Goal: Task Accomplishment & Management: Manage account settings

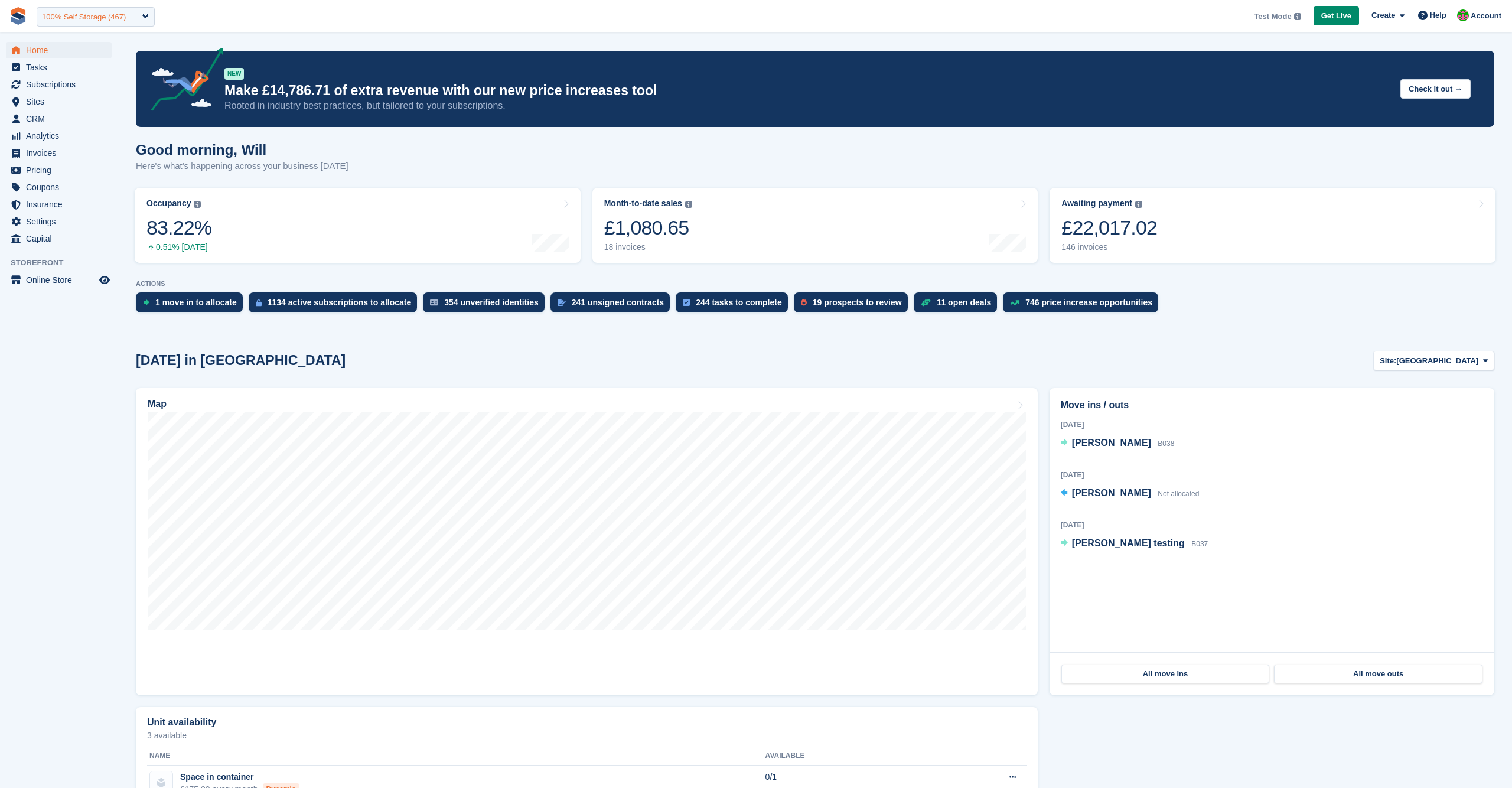
click at [78, 14] on div "100% Self Storage (467)" at bounding box center [83, 17] width 83 height 12
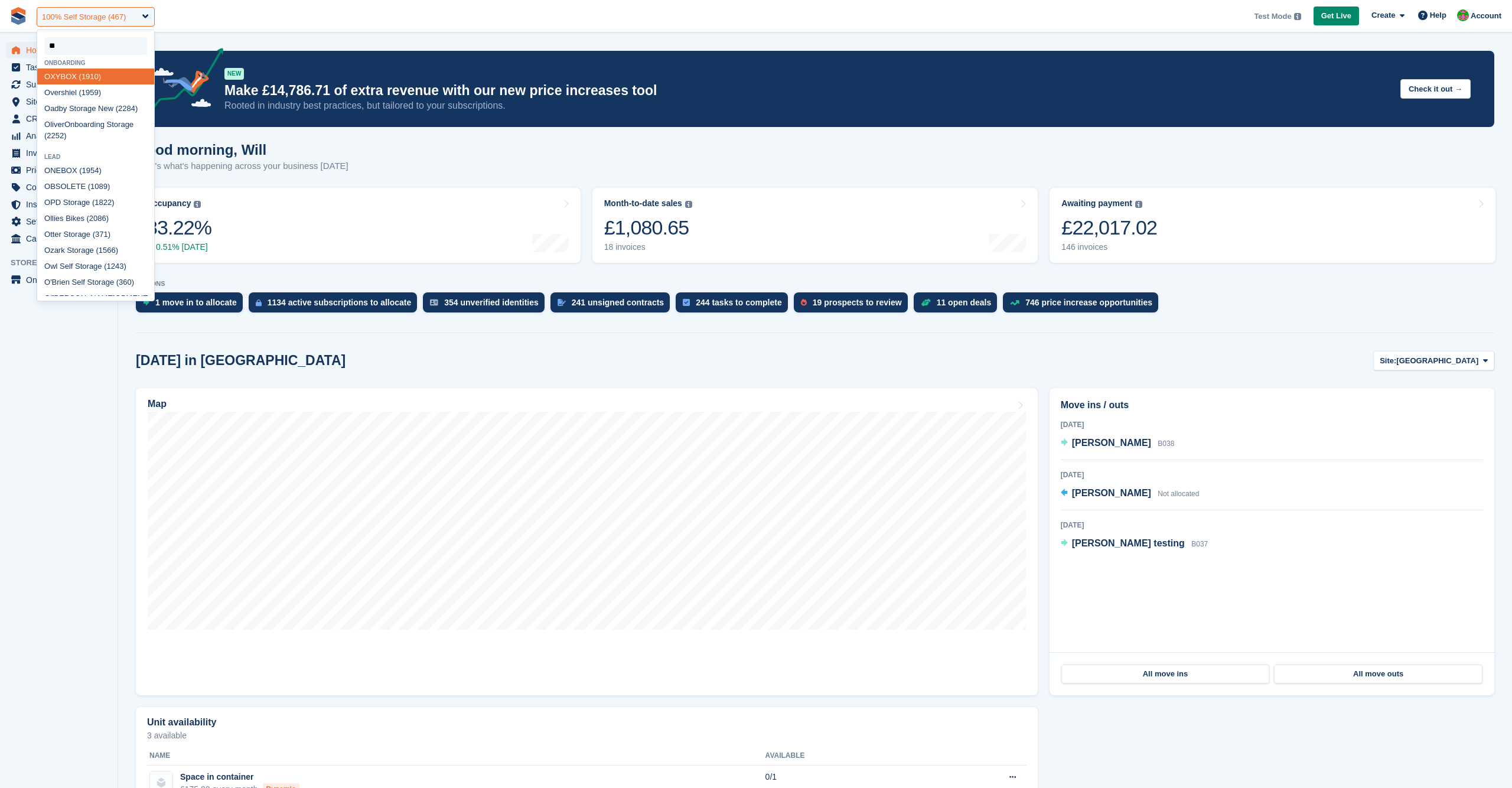
type input "***"
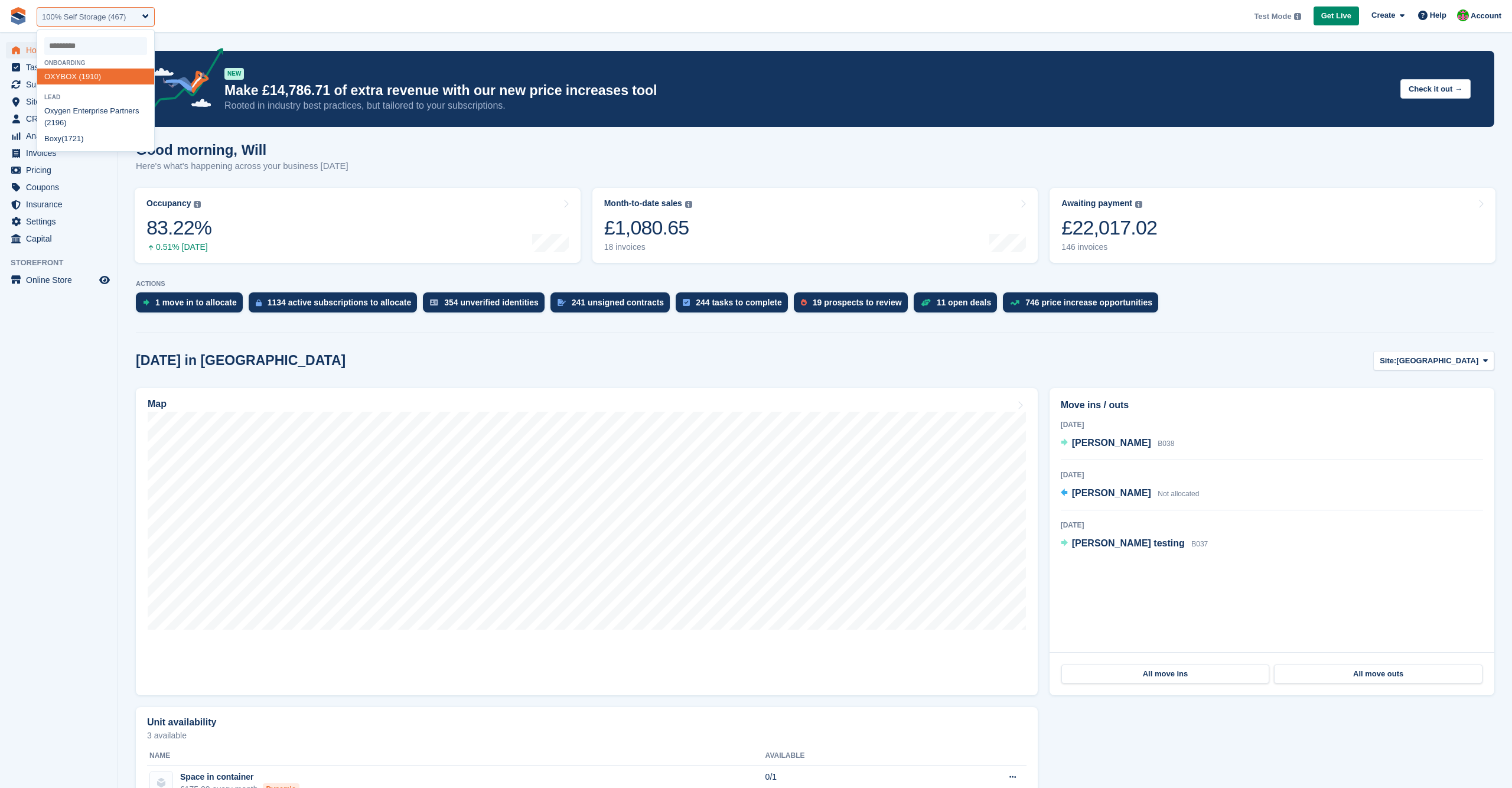
select select "****"
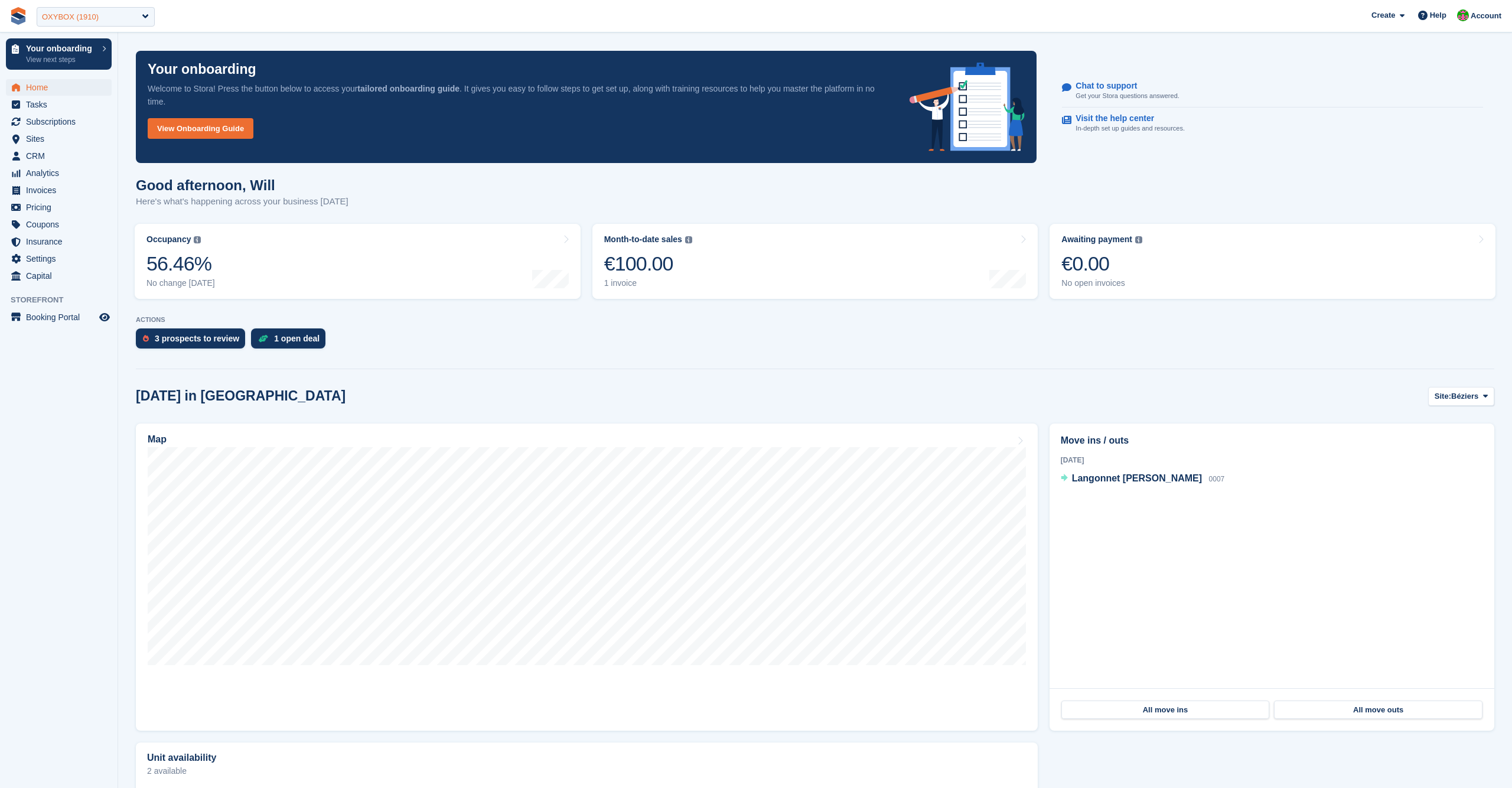
click at [108, 10] on div "OXYBOX (1910)" at bounding box center [96, 17] width 118 height 20
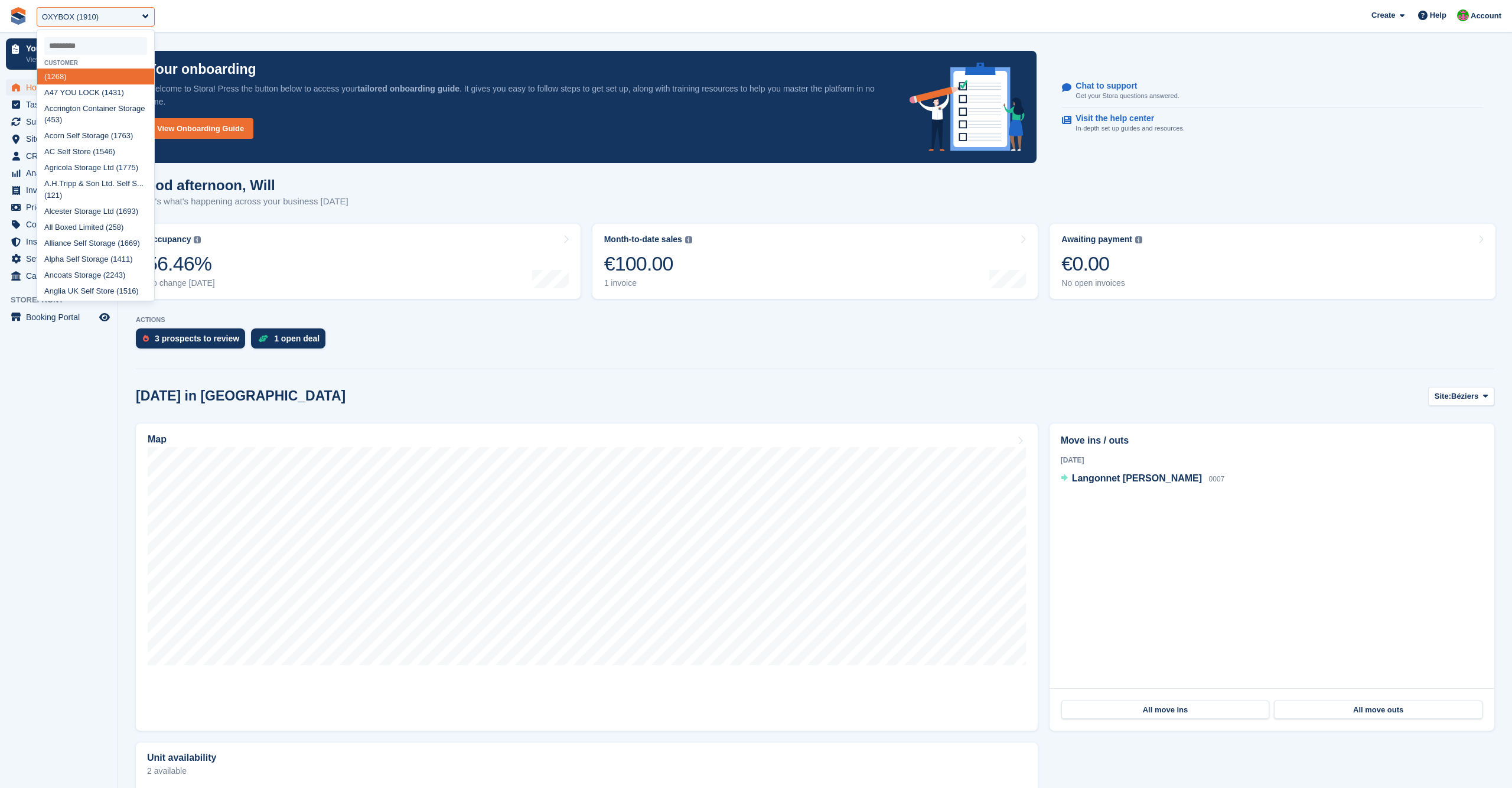
click at [461, 41] on section "Your onboarding Welcome to Stora! Press the button below to access your tailore…" at bounding box center [815, 432] width 1394 height 865
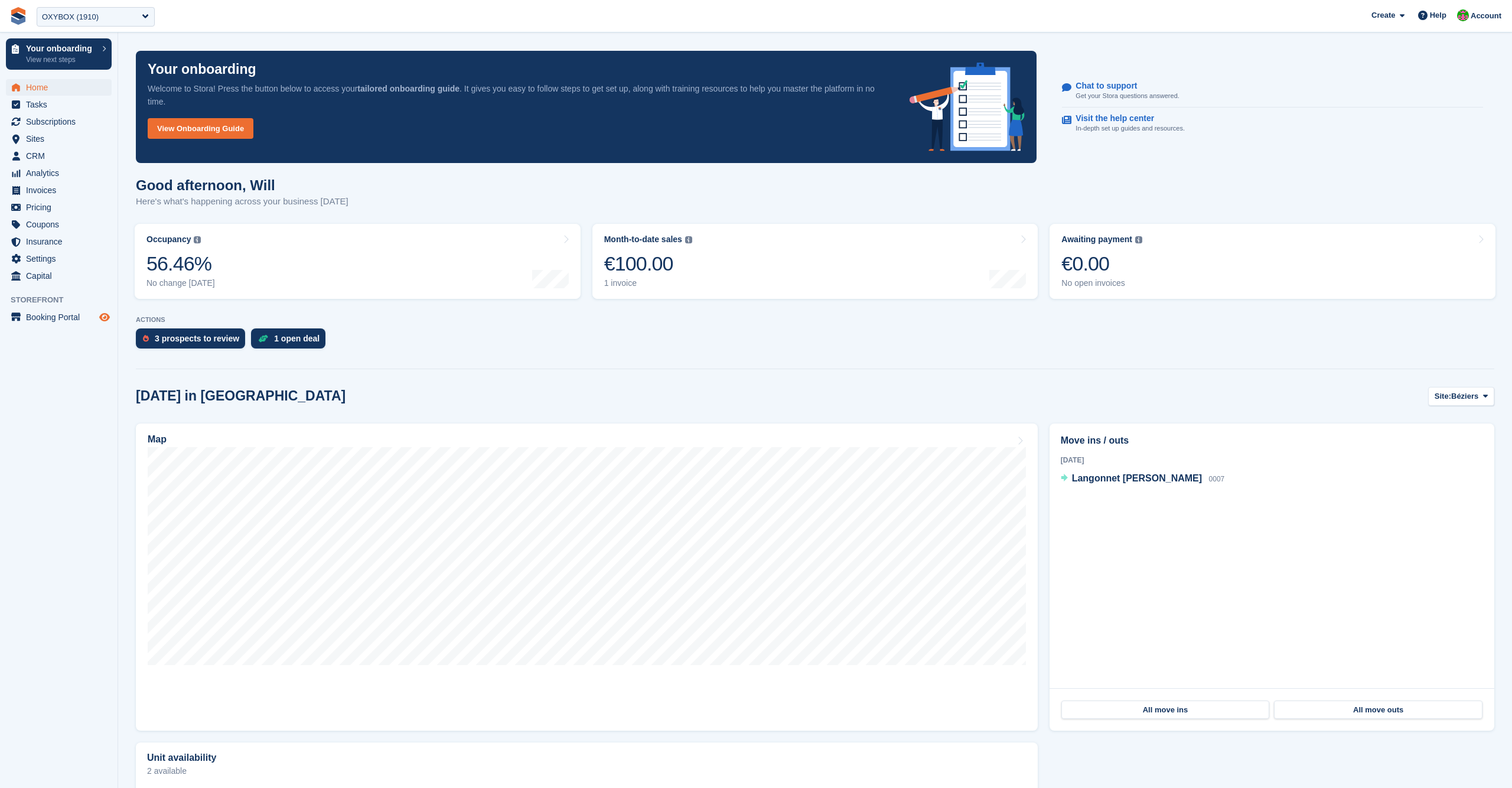
click at [102, 320] on icon "Preview store" at bounding box center [105, 317] width 11 height 9
click at [46, 153] on span "CRM" at bounding box center [61, 156] width 71 height 17
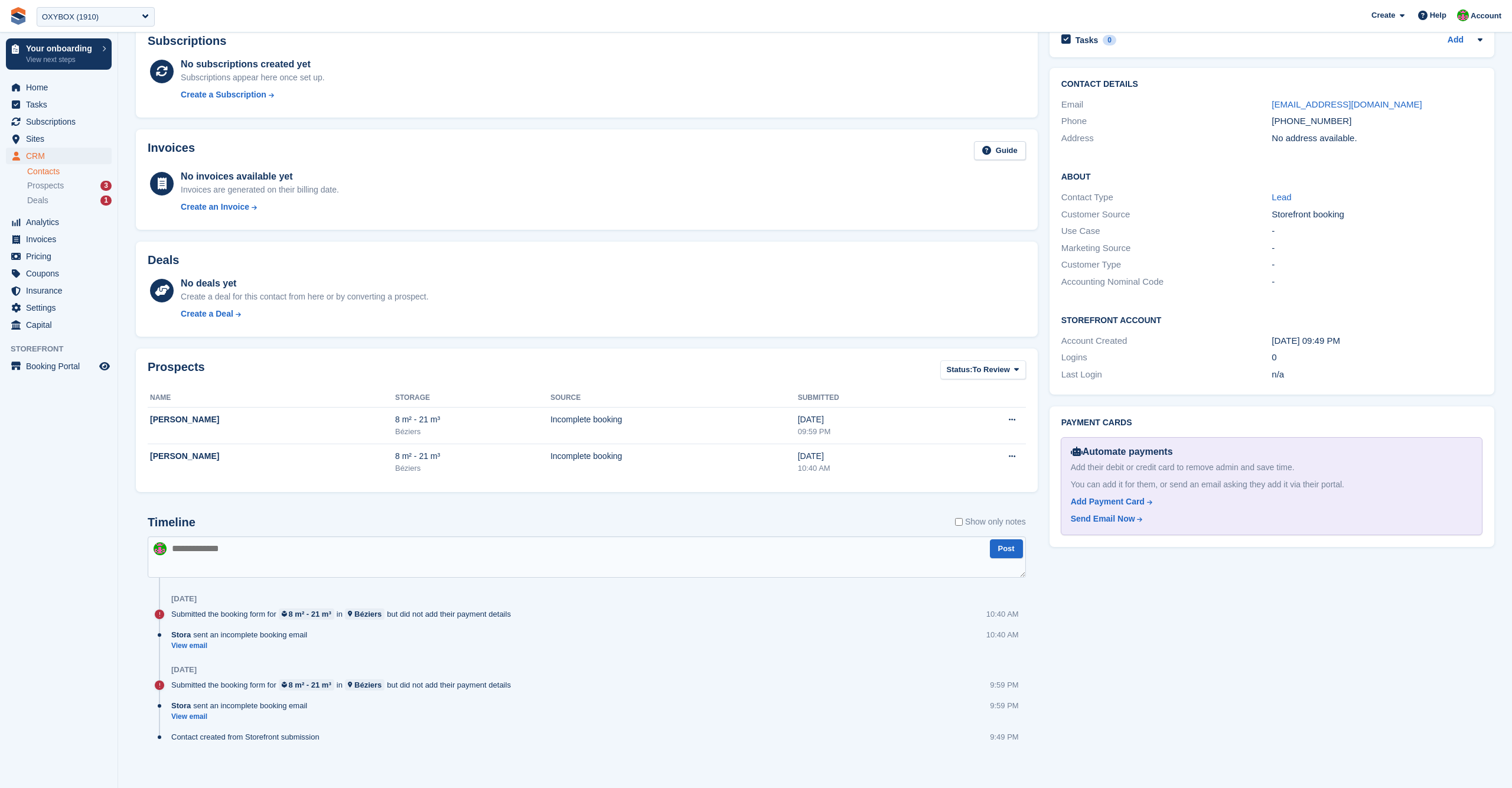
scroll to position [71, 0]
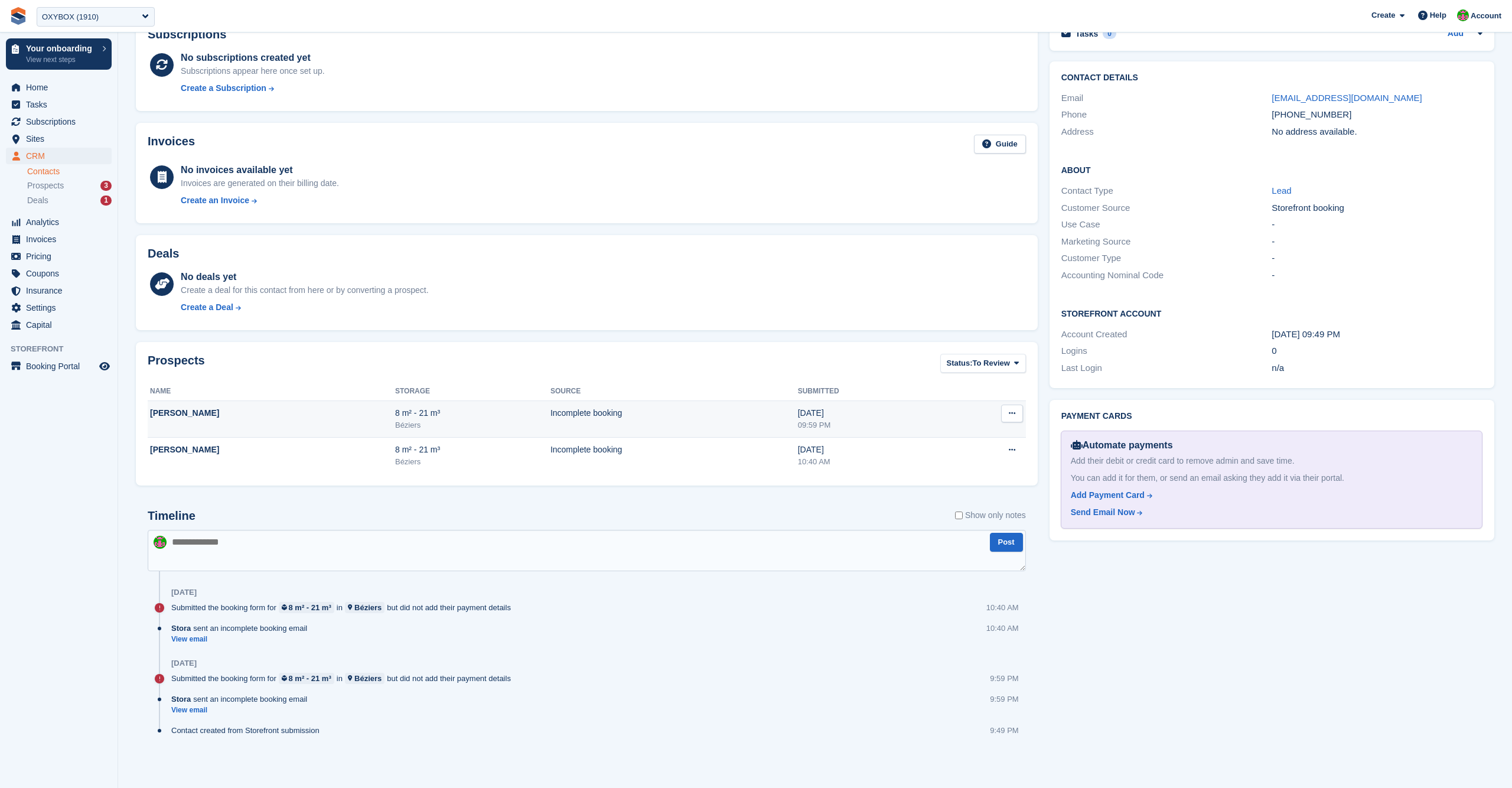
click at [284, 424] on td "[PERSON_NAME]" at bounding box center [272, 419] width 247 height 36
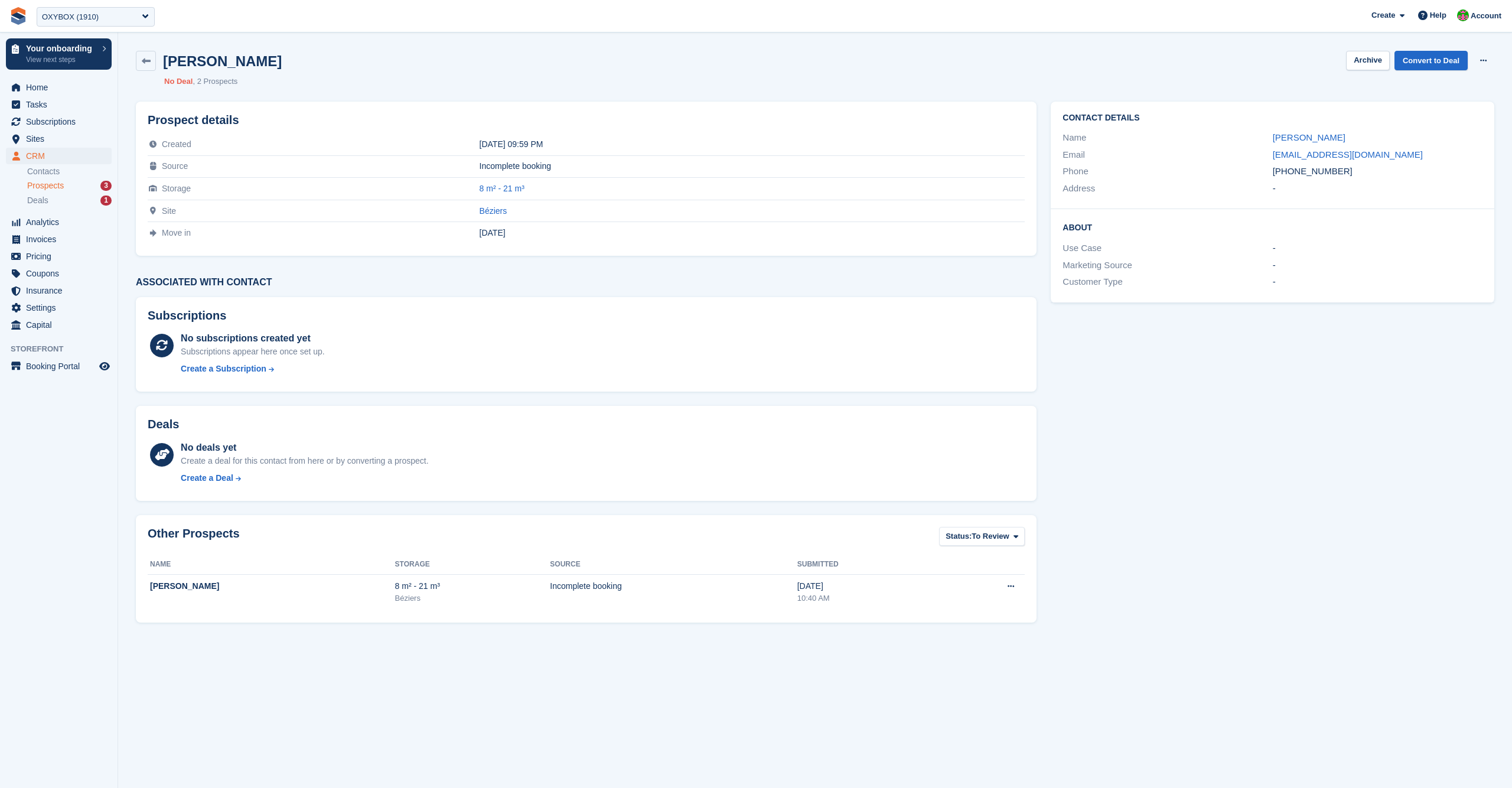
drag, startPoint x: 269, startPoint y: 64, endPoint x: 232, endPoint y: 63, distance: 37.0
click at [250, 62] on div "Camille Cheruy Archive Convert to Deal Delete prospect" at bounding box center [814, 61] width 1358 height 20
drag, startPoint x: 209, startPoint y: 61, endPoint x: 164, endPoint y: 65, distance: 45.2
click at [164, 65] on h2 "Camille Cheruy" at bounding box center [222, 61] width 118 height 16
copy h2 "Camille"
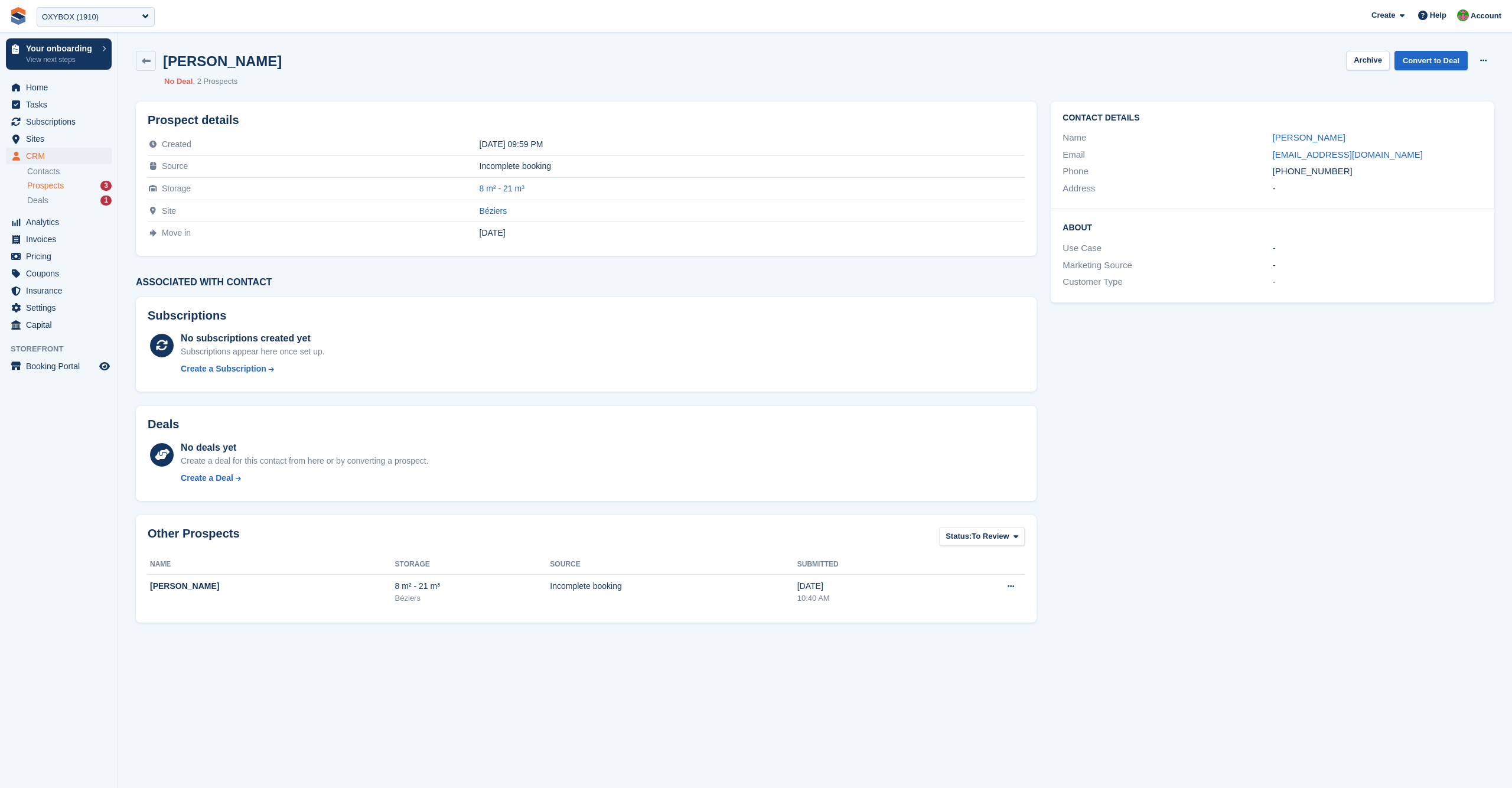
drag, startPoint x: 435, startPoint y: 148, endPoint x: 543, endPoint y: 146, distance: 108.0
click at [543, 146] on div "03 Sep 2025, 09:59 PM" at bounding box center [752, 144] width 546 height 9
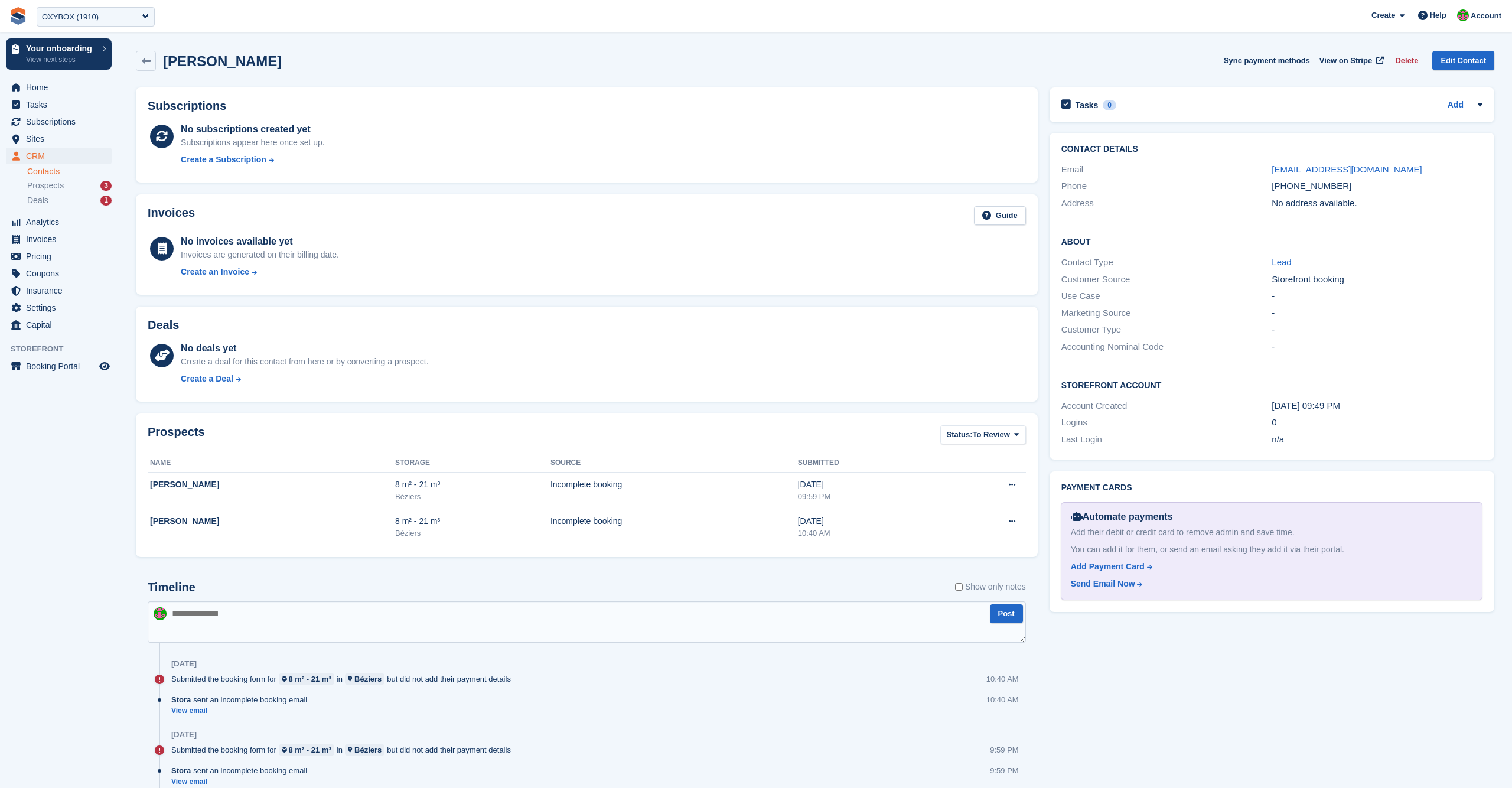
scroll to position [71, 0]
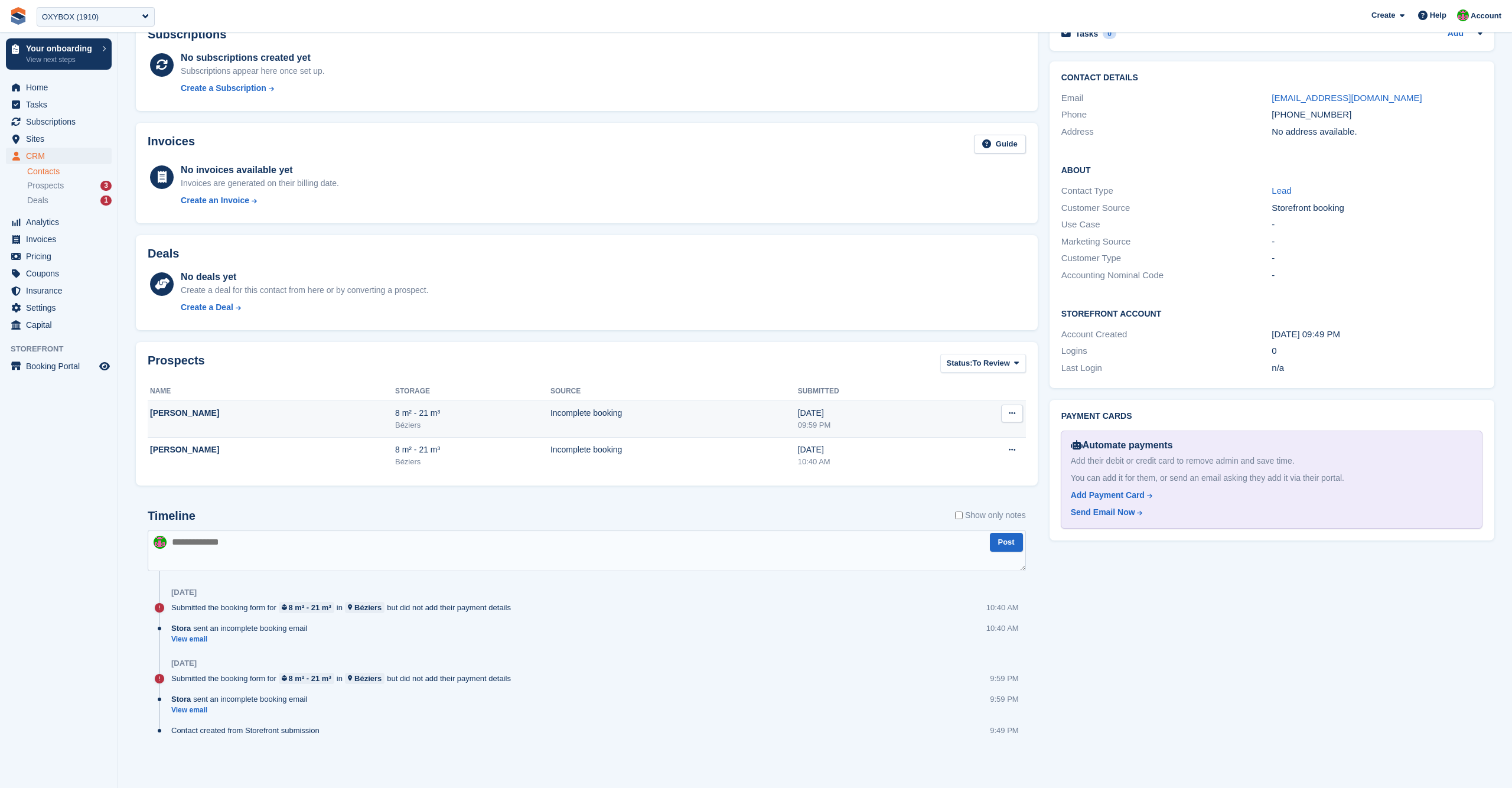
click at [585, 418] on div "Incomplete booking" at bounding box center [674, 413] width 247 height 12
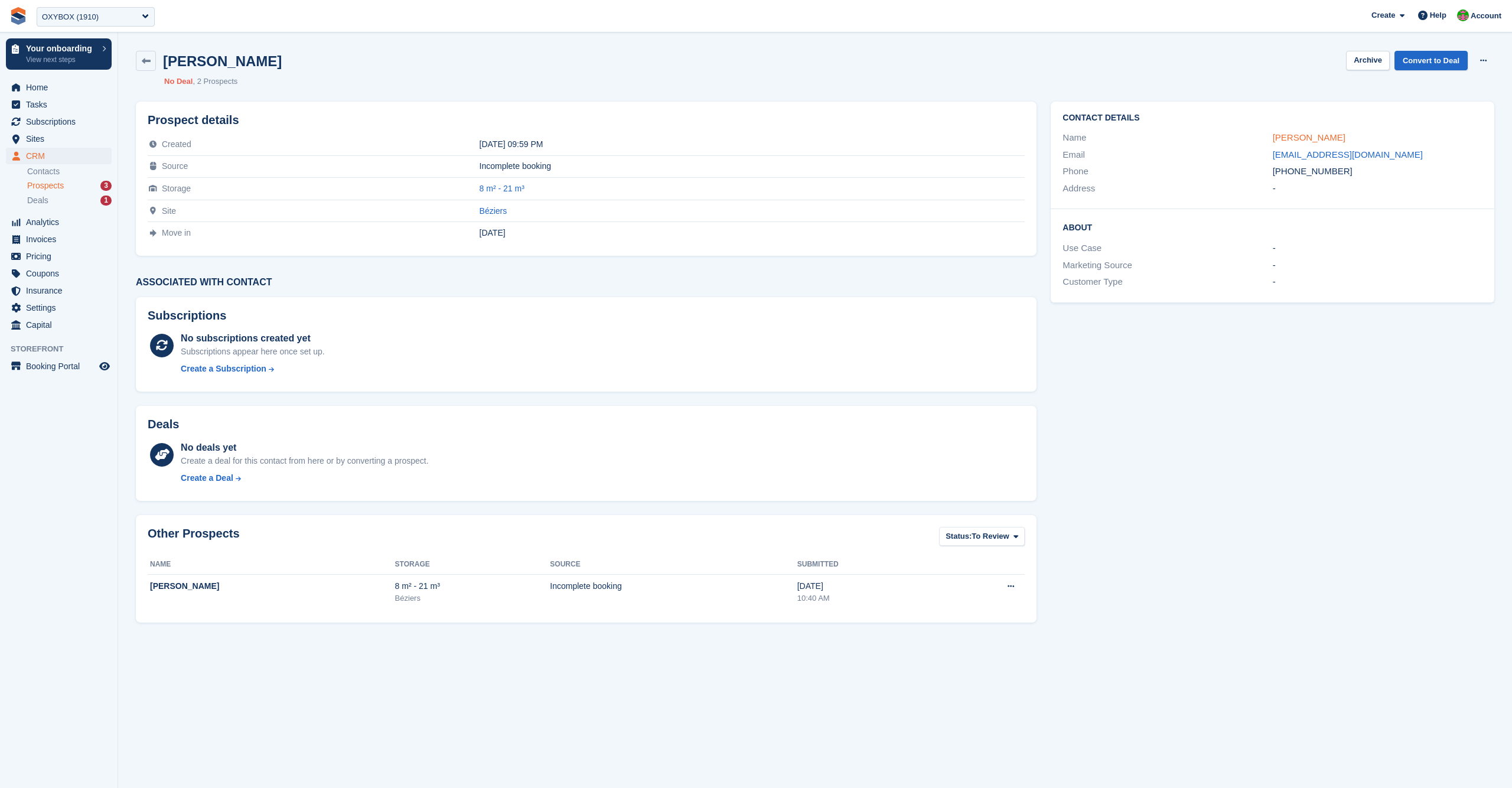
click at [1303, 134] on link "Camille Cheruy" at bounding box center [1309, 137] width 73 height 10
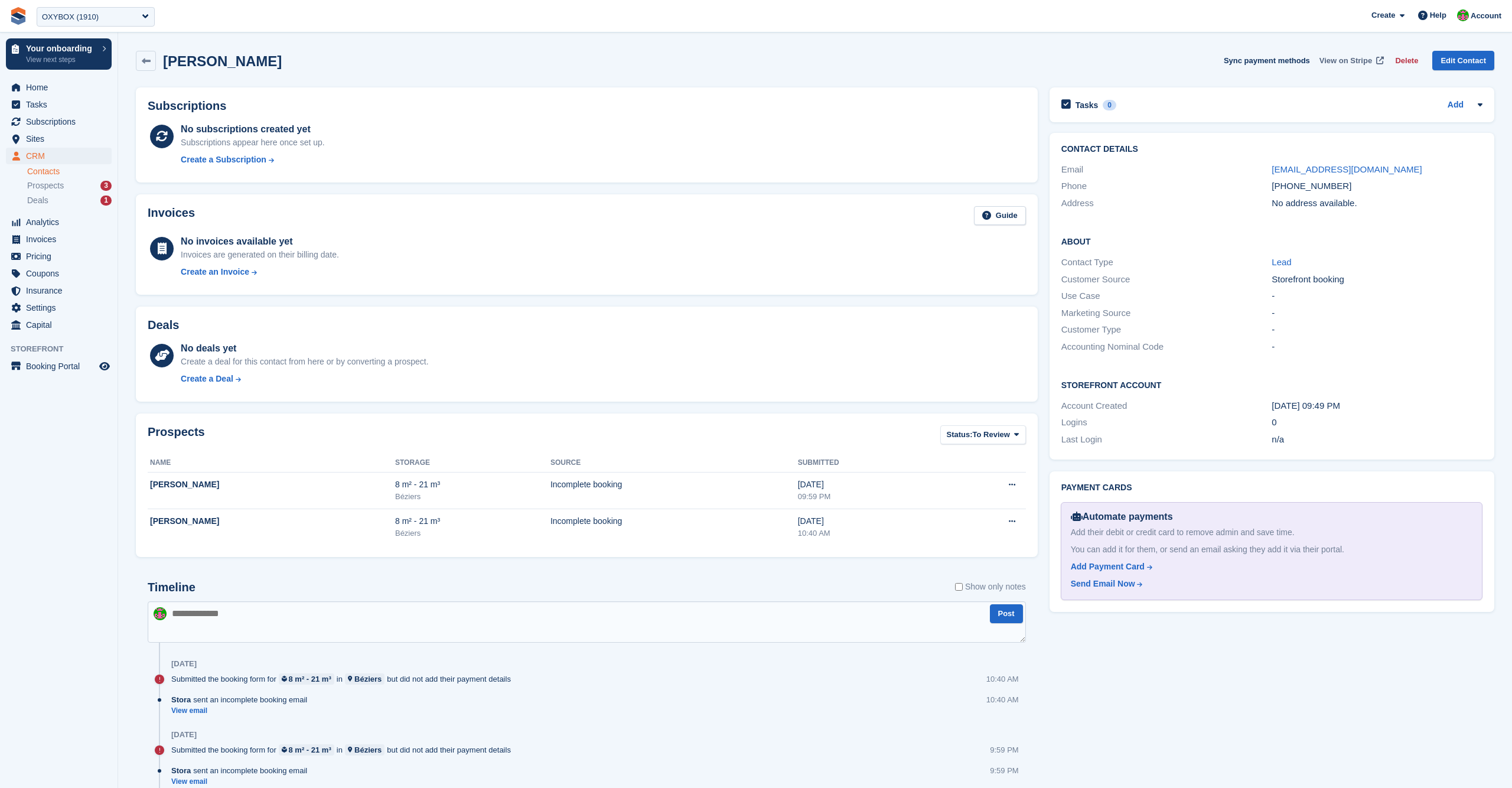
click at [1331, 57] on span "View on Stripe" at bounding box center [1345, 61] width 52 height 12
click at [1326, 64] on span "View on Stripe" at bounding box center [1345, 61] width 52 height 12
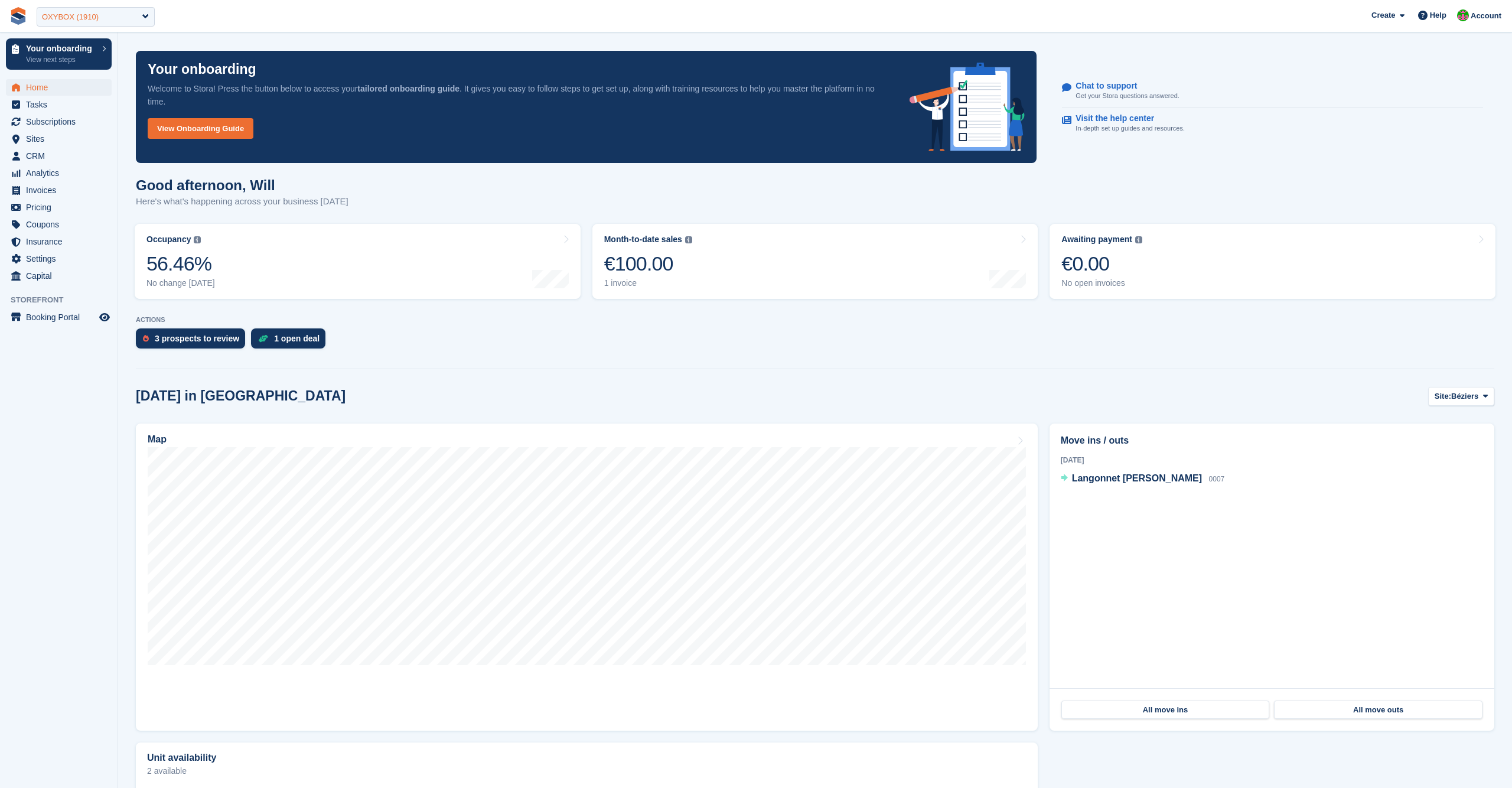
click at [107, 20] on div "OXYBOX (1910)" at bounding box center [96, 17] width 118 height 20
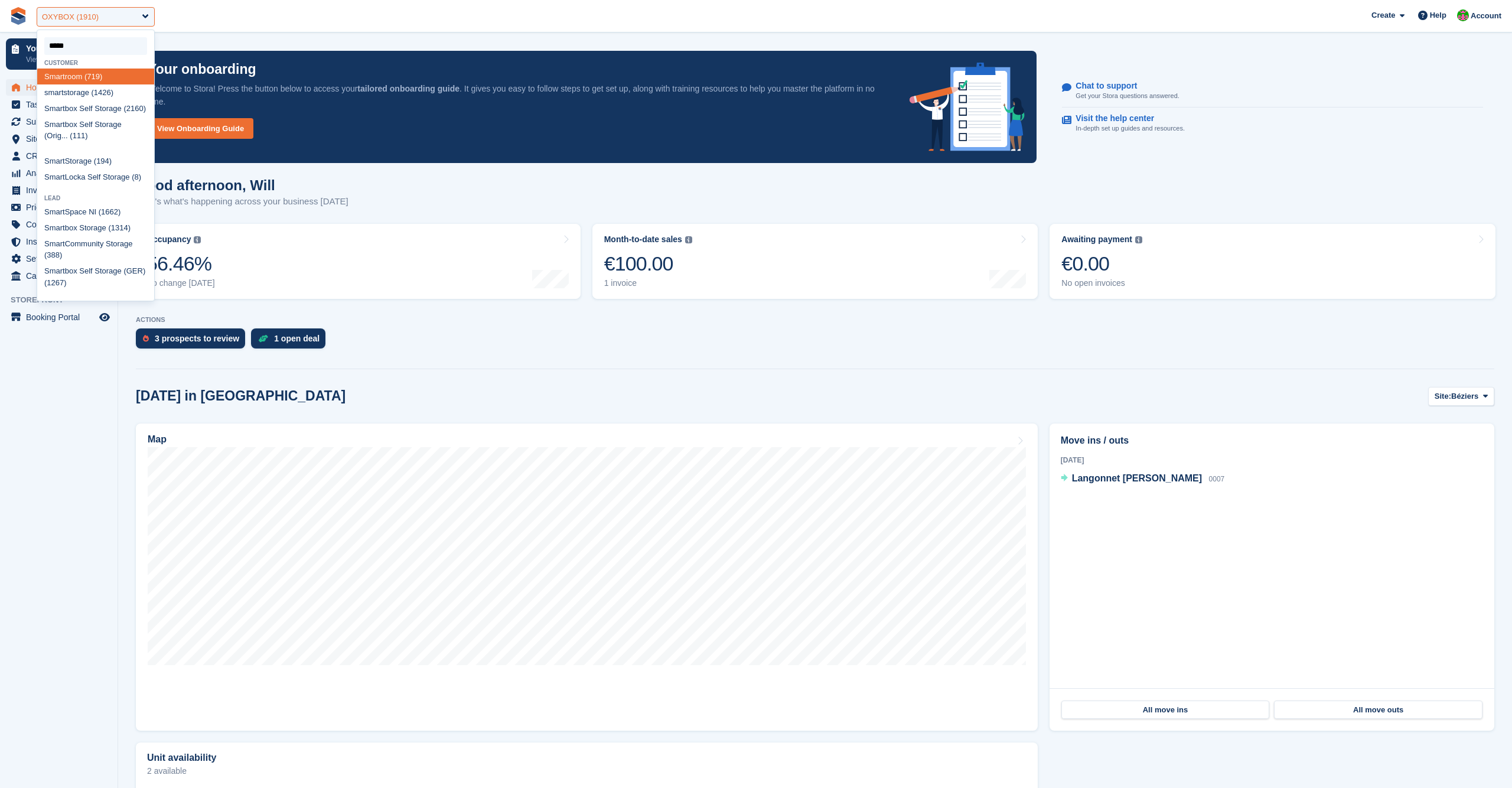
type input "******"
select select "****"
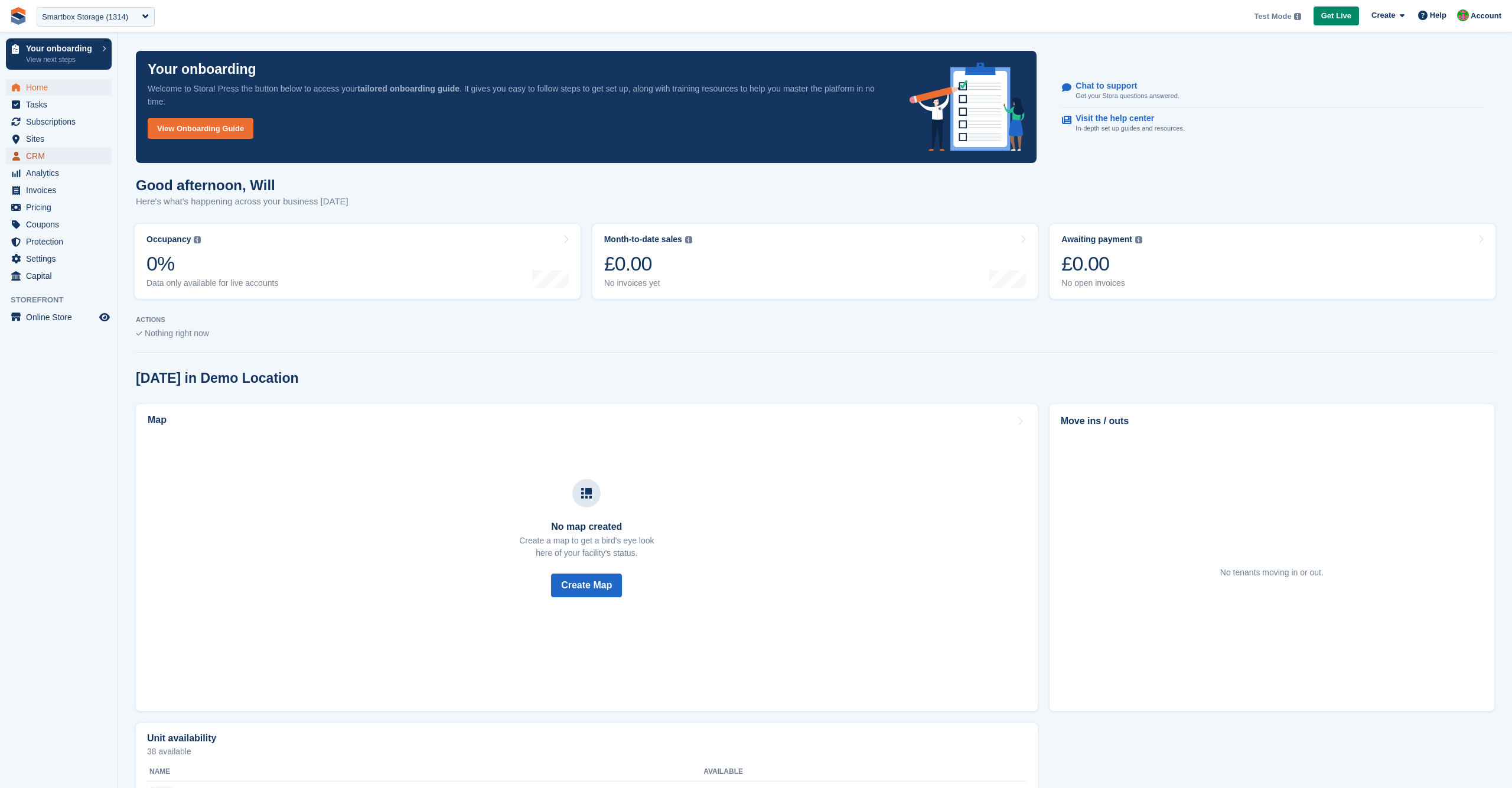
click at [36, 158] on span "CRM" at bounding box center [61, 156] width 71 height 17
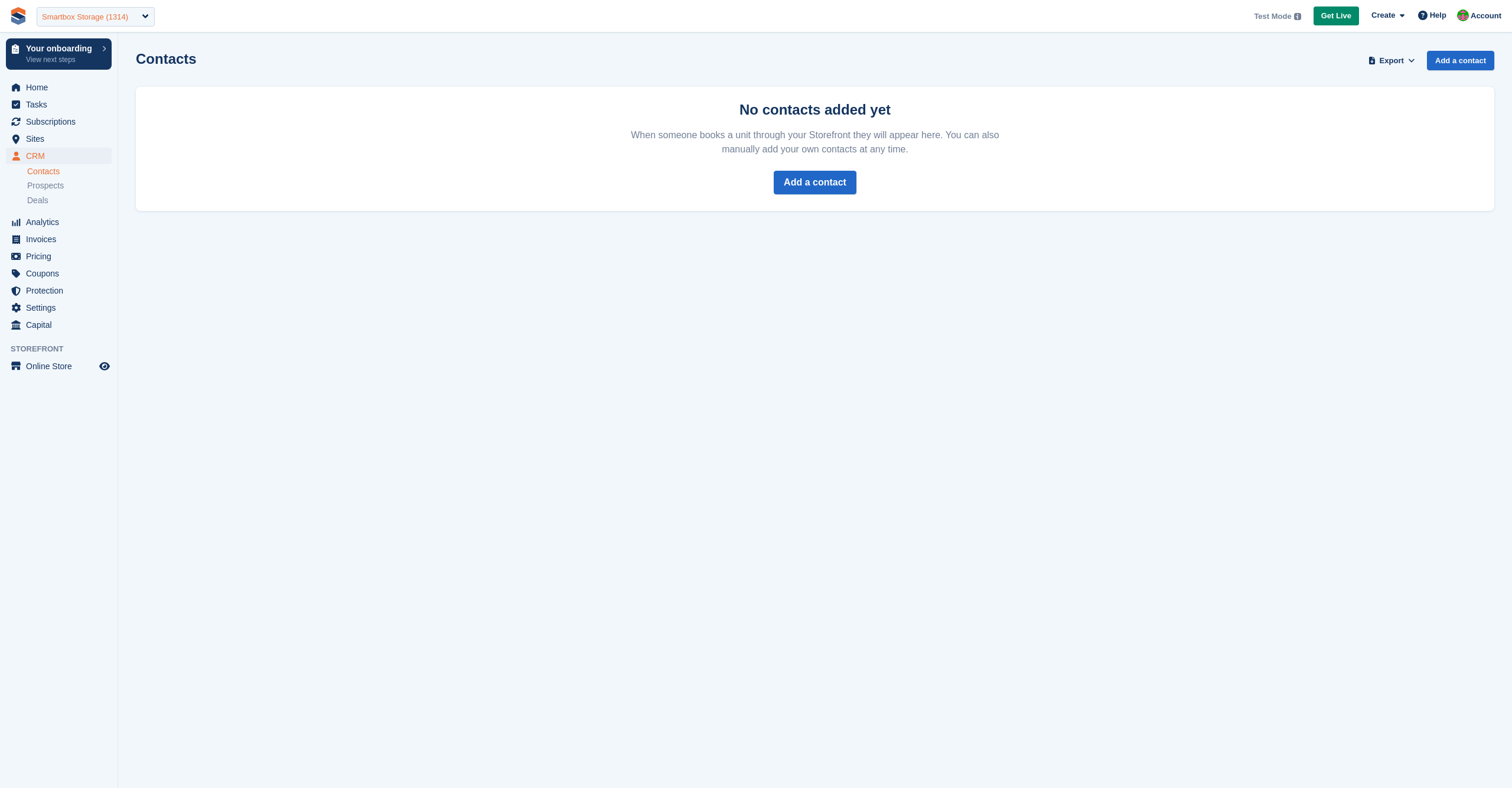
click at [92, 18] on div "Smartbox Storage (1314)" at bounding box center [85, 17] width 87 height 12
type input "*******"
select select "****"
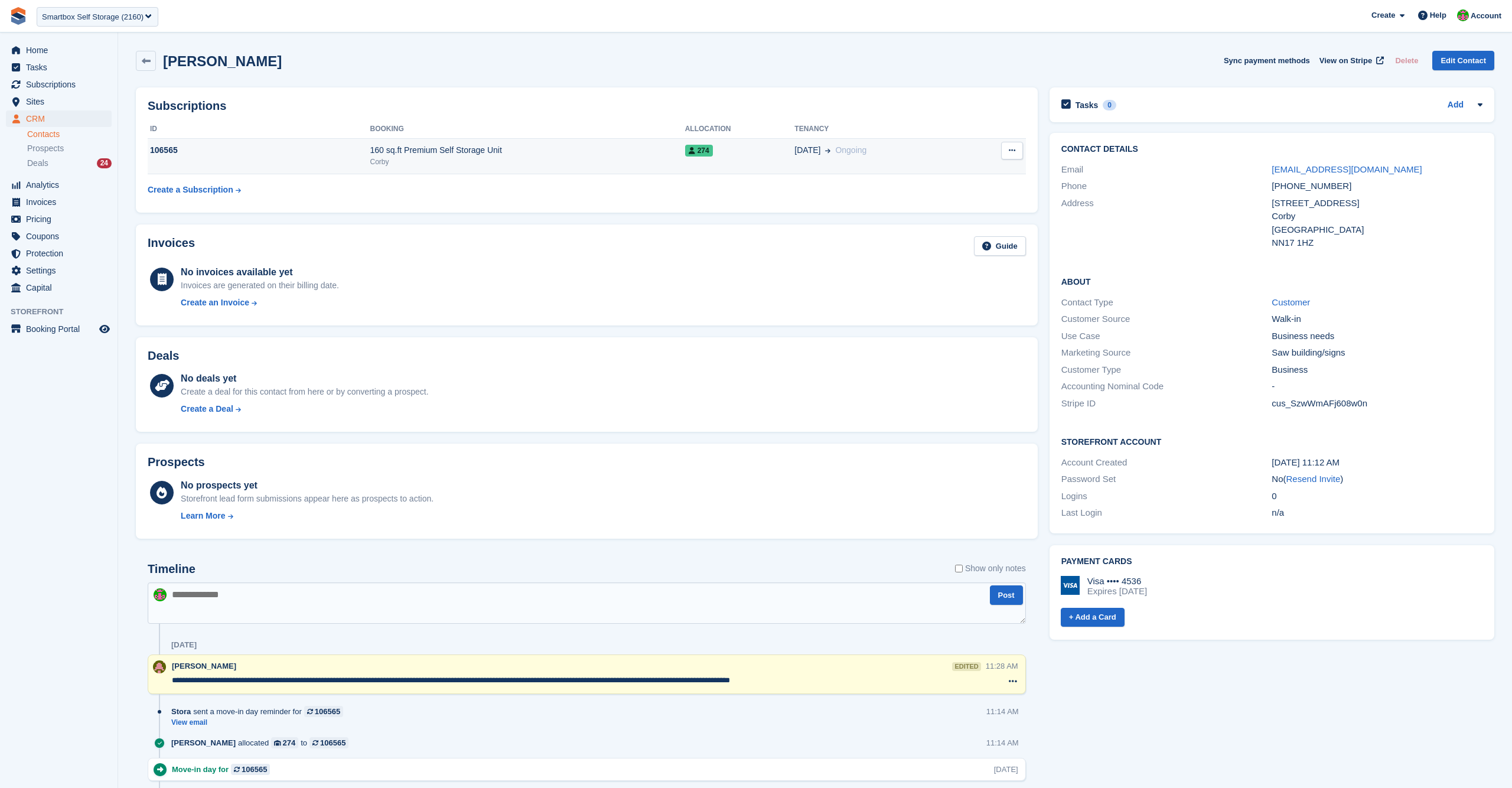
click at [458, 153] on div "160 sq.ft Premium Self Storage Unit" at bounding box center [528, 150] width 315 height 12
click at [602, 165] on div "Corby" at bounding box center [528, 162] width 315 height 11
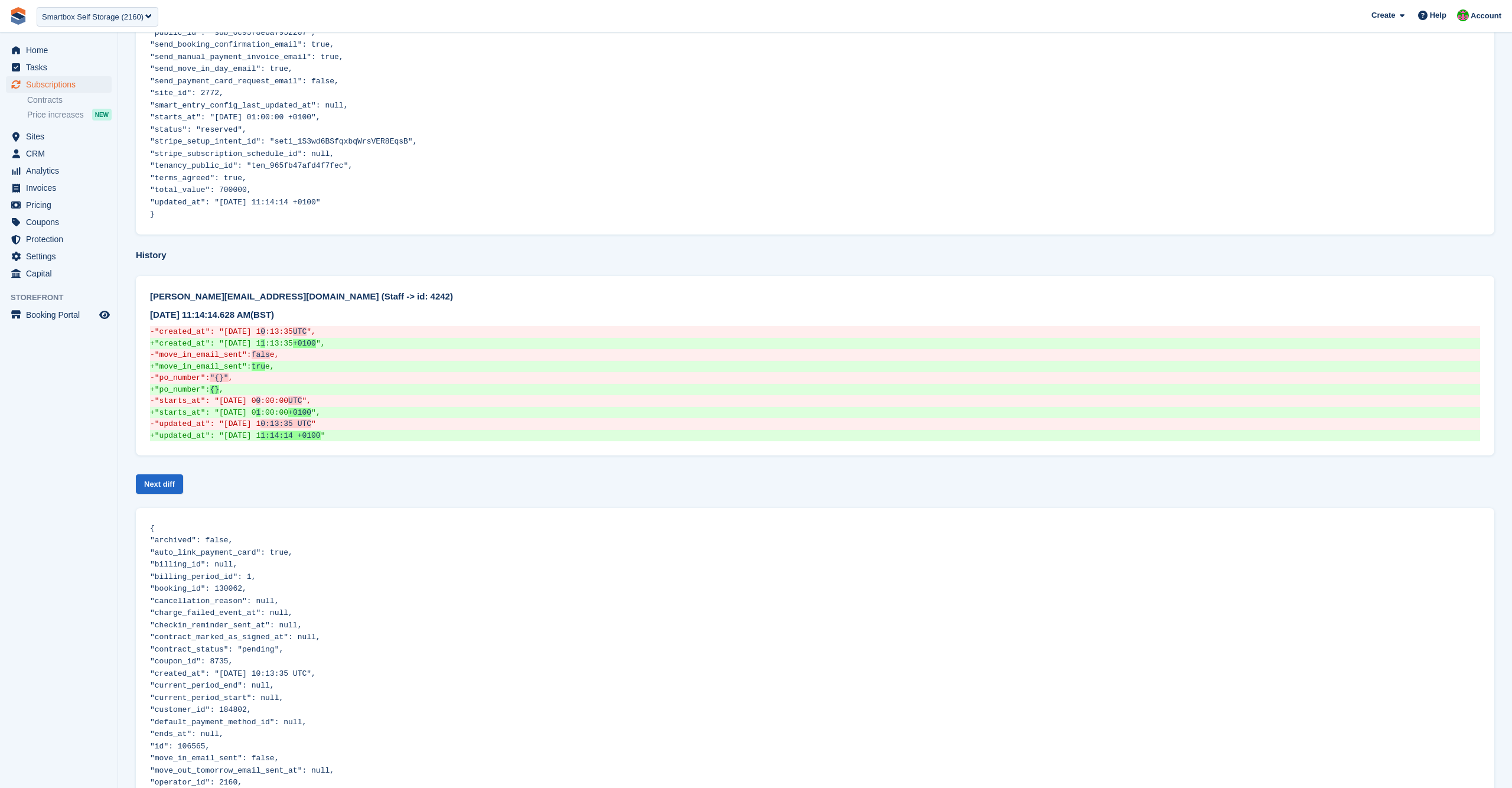
scroll to position [430, 0]
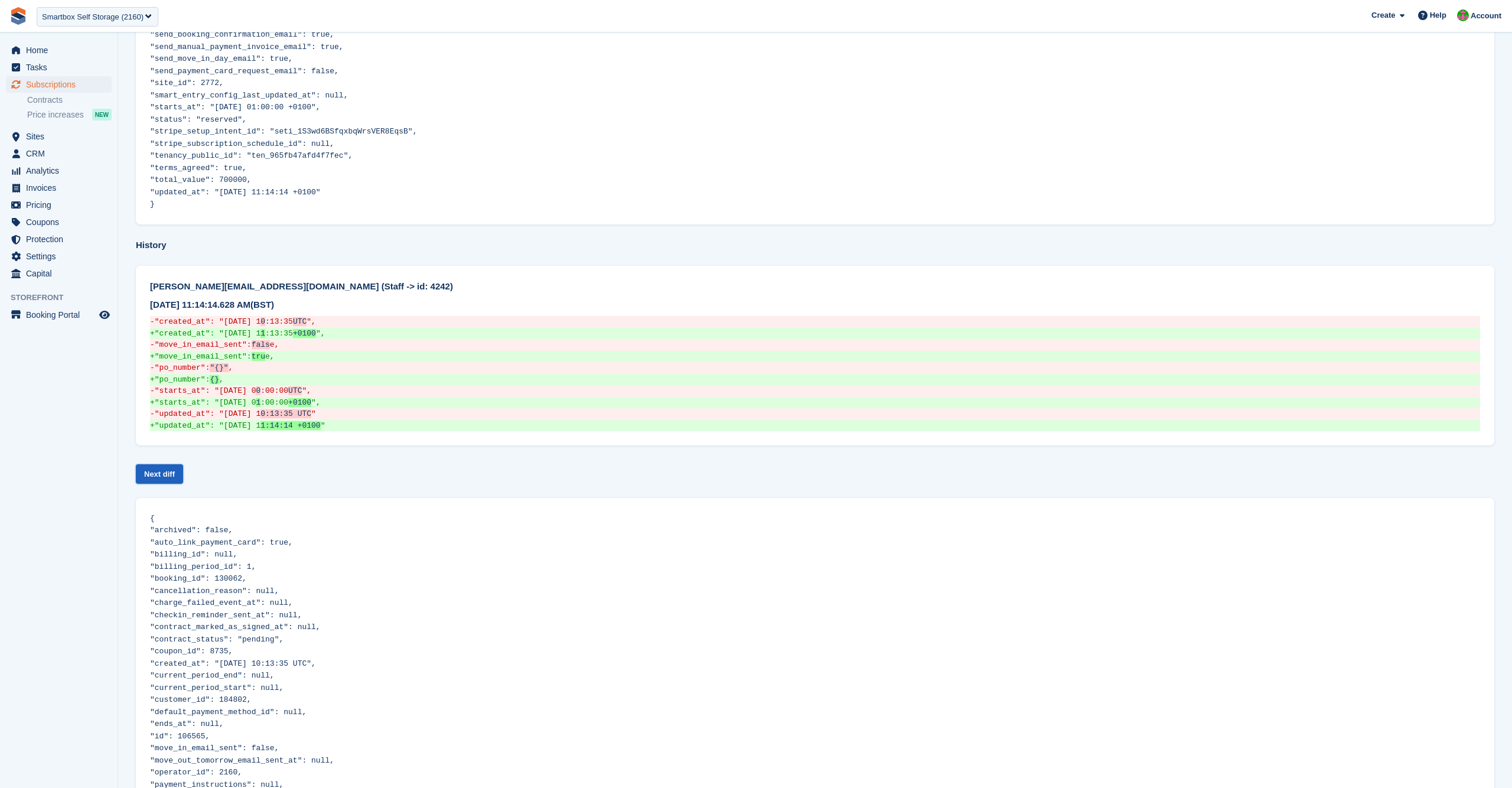
click at [144, 465] on link "Next diff" at bounding box center [159, 474] width 47 height 20
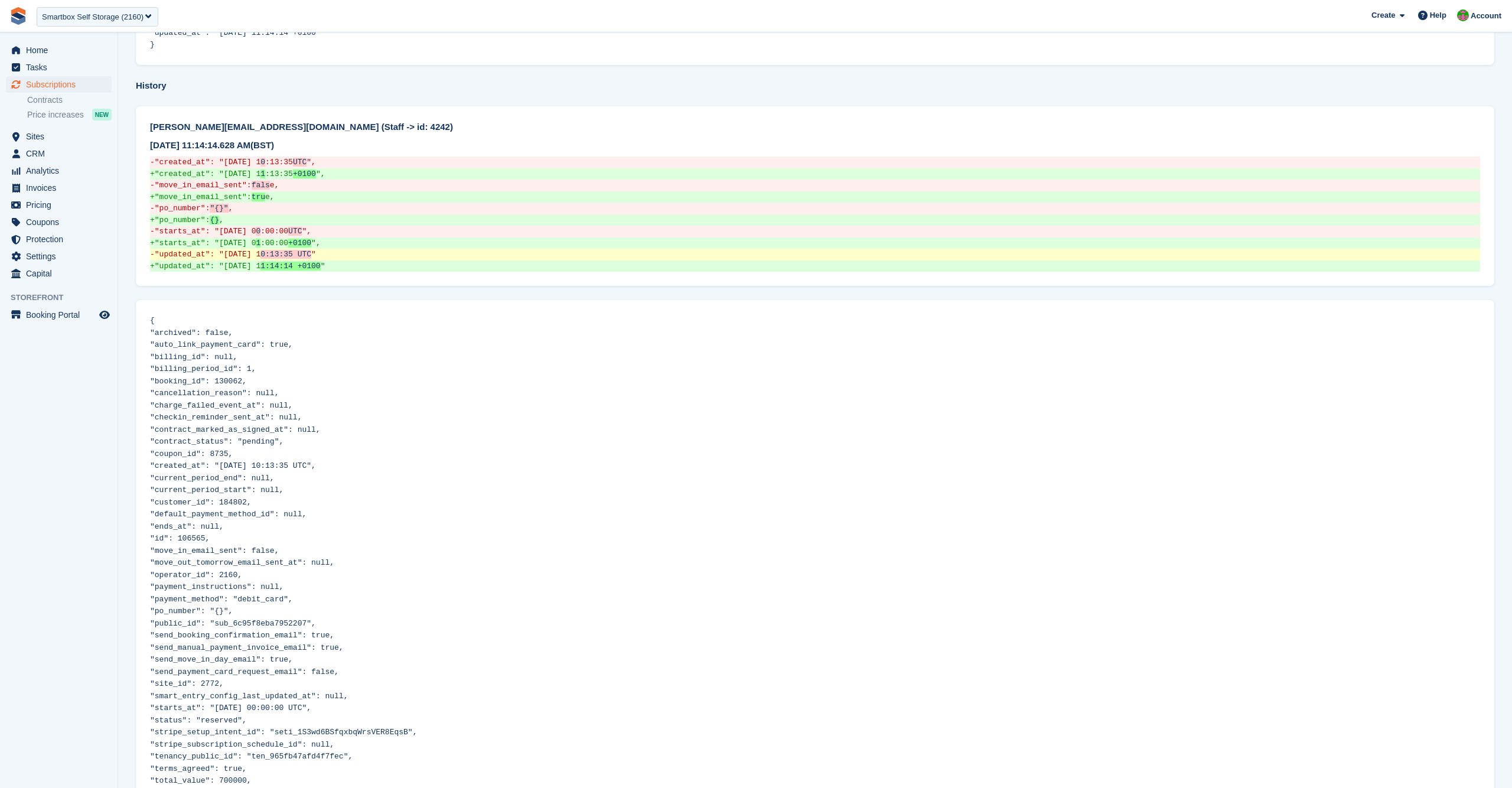
scroll to position [610, 0]
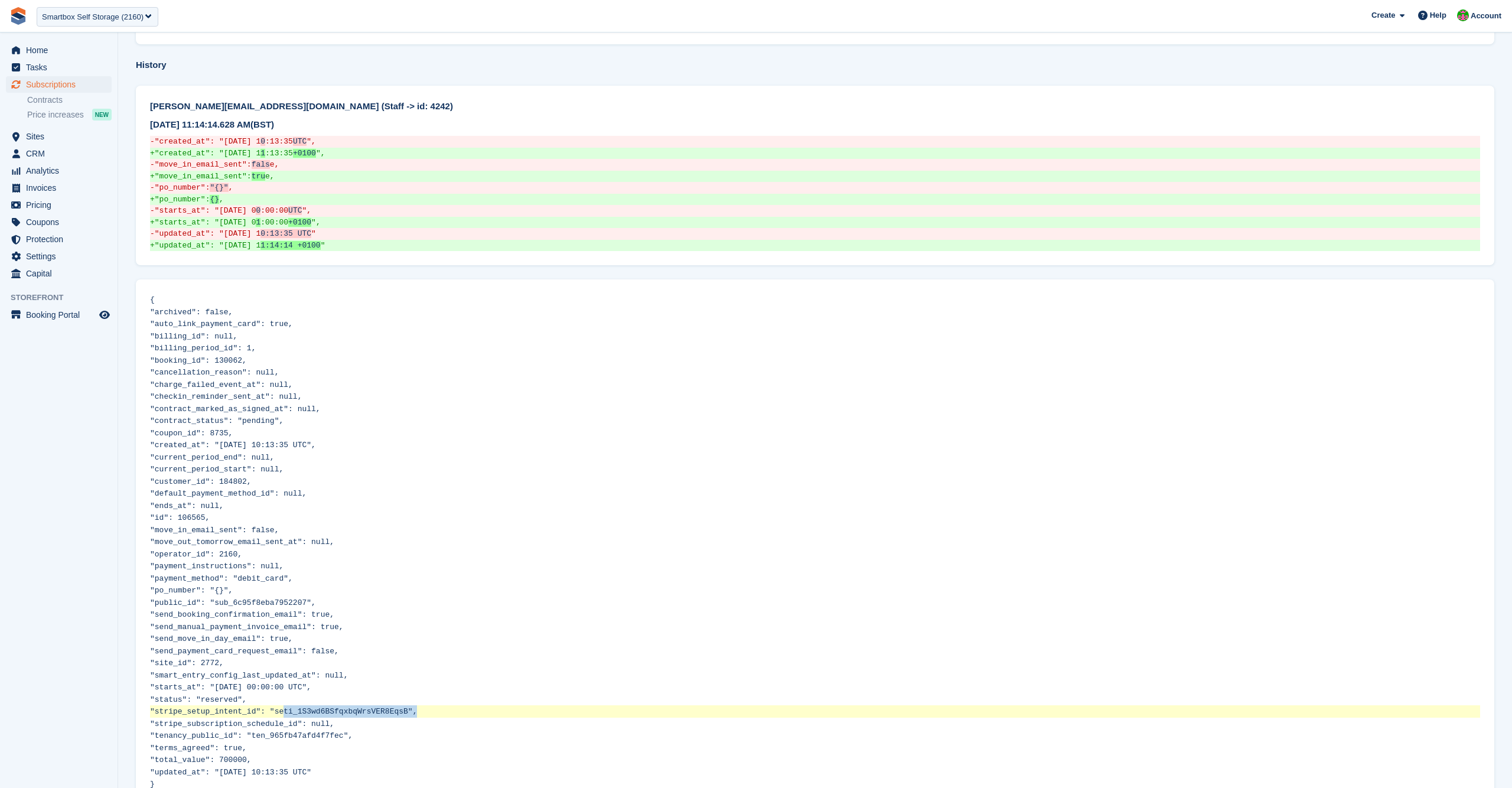
drag, startPoint x: 416, startPoint y: 665, endPoint x: 285, endPoint y: 664, distance: 131.0
click at [285, 707] on span ""stripe_setup_intent_id": "seti_1S3wd6BSfqxbqWrsVER8EqsB"," at bounding box center [284, 711] width 267 height 9
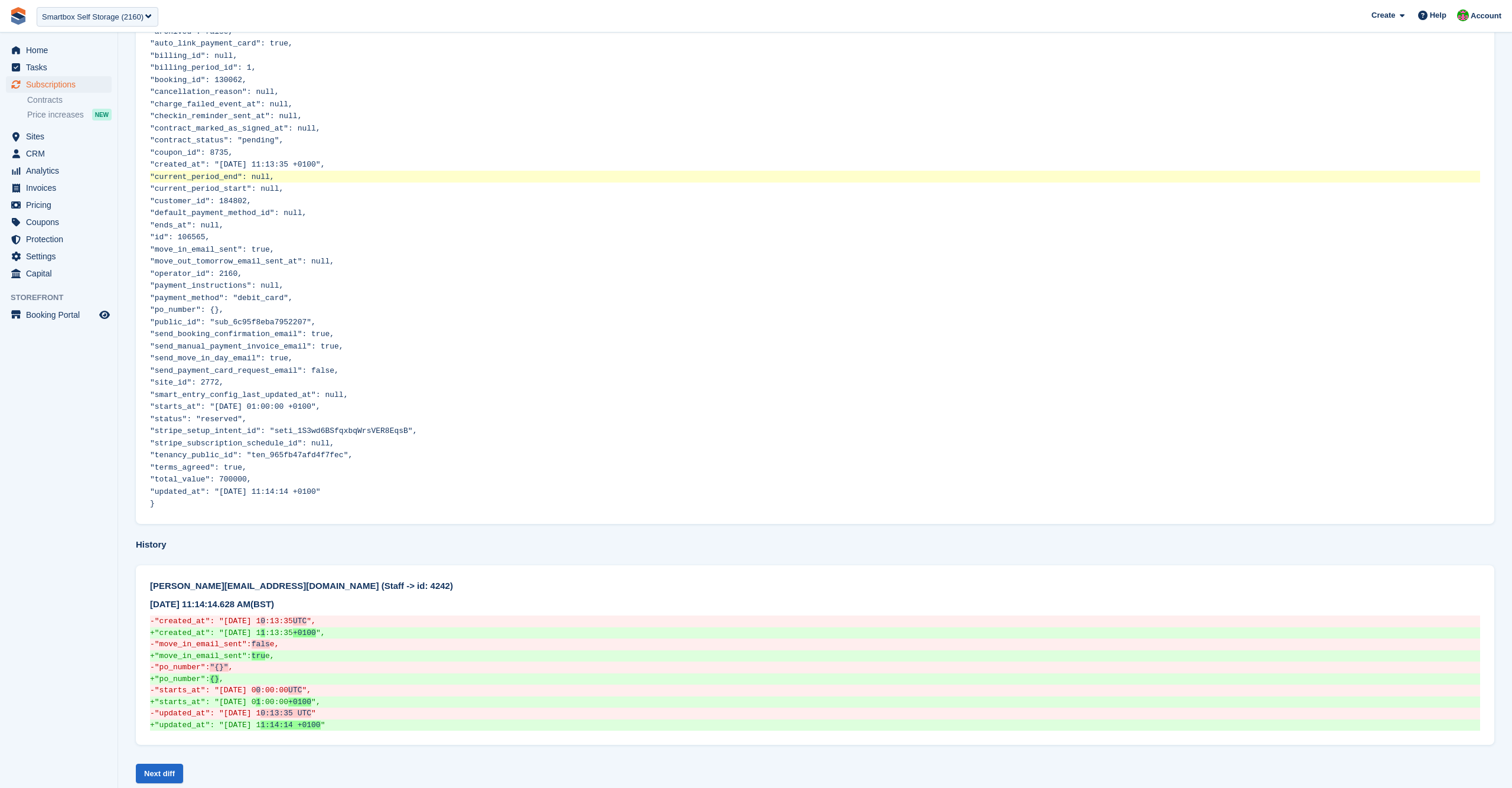
scroll to position [152, 0]
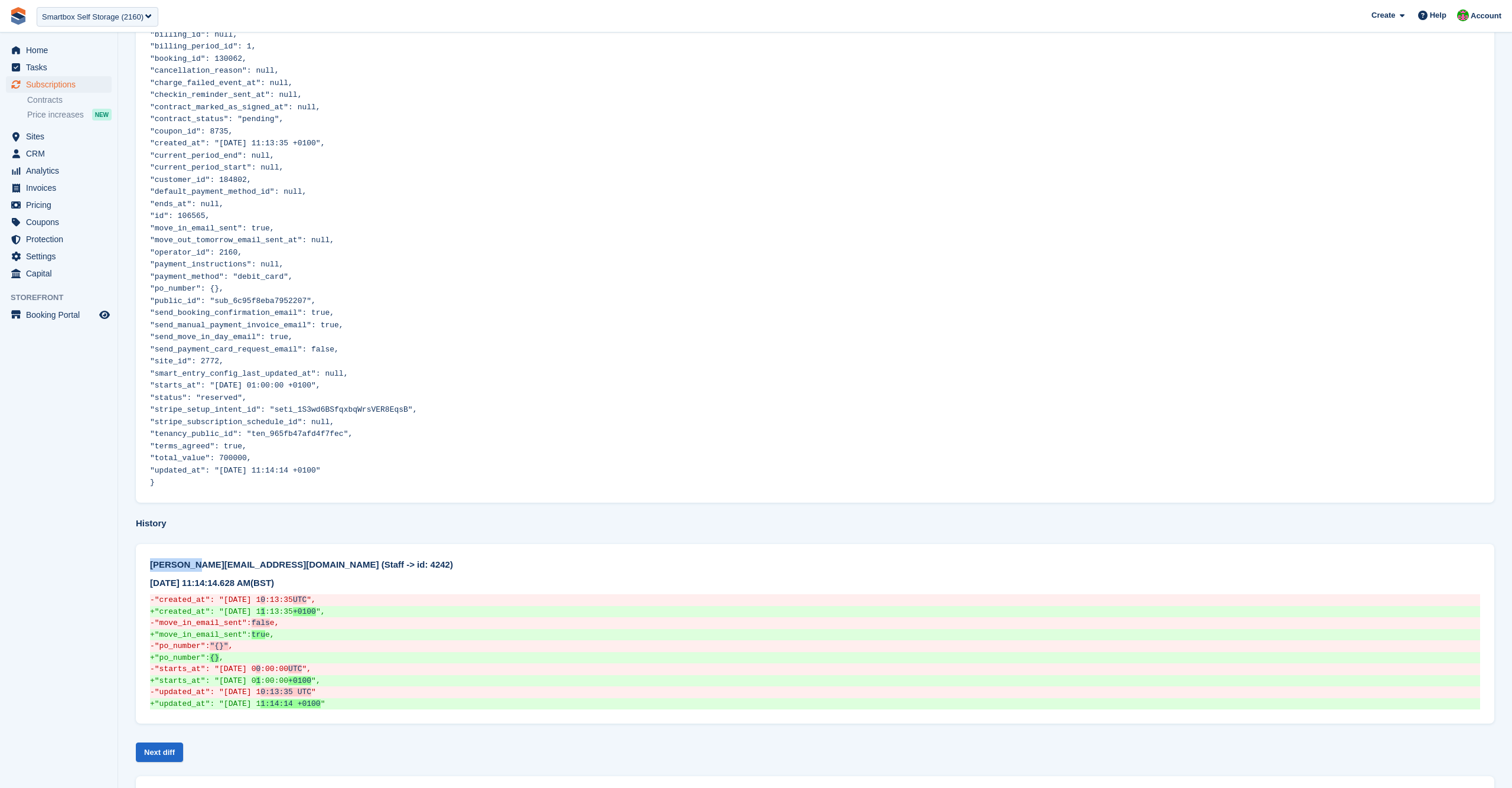
drag, startPoint x: 151, startPoint y: 541, endPoint x: 175, endPoint y: 544, distance: 24.2
click at [197, 558] on div "alex@smartboxselfstorage.uk (Staff -> id: 4242)" at bounding box center [815, 565] width 1330 height 14
click at [173, 558] on div "alex@smartboxselfstorage.uk (Staff -> id: 4242)" at bounding box center [815, 565] width 1330 height 14
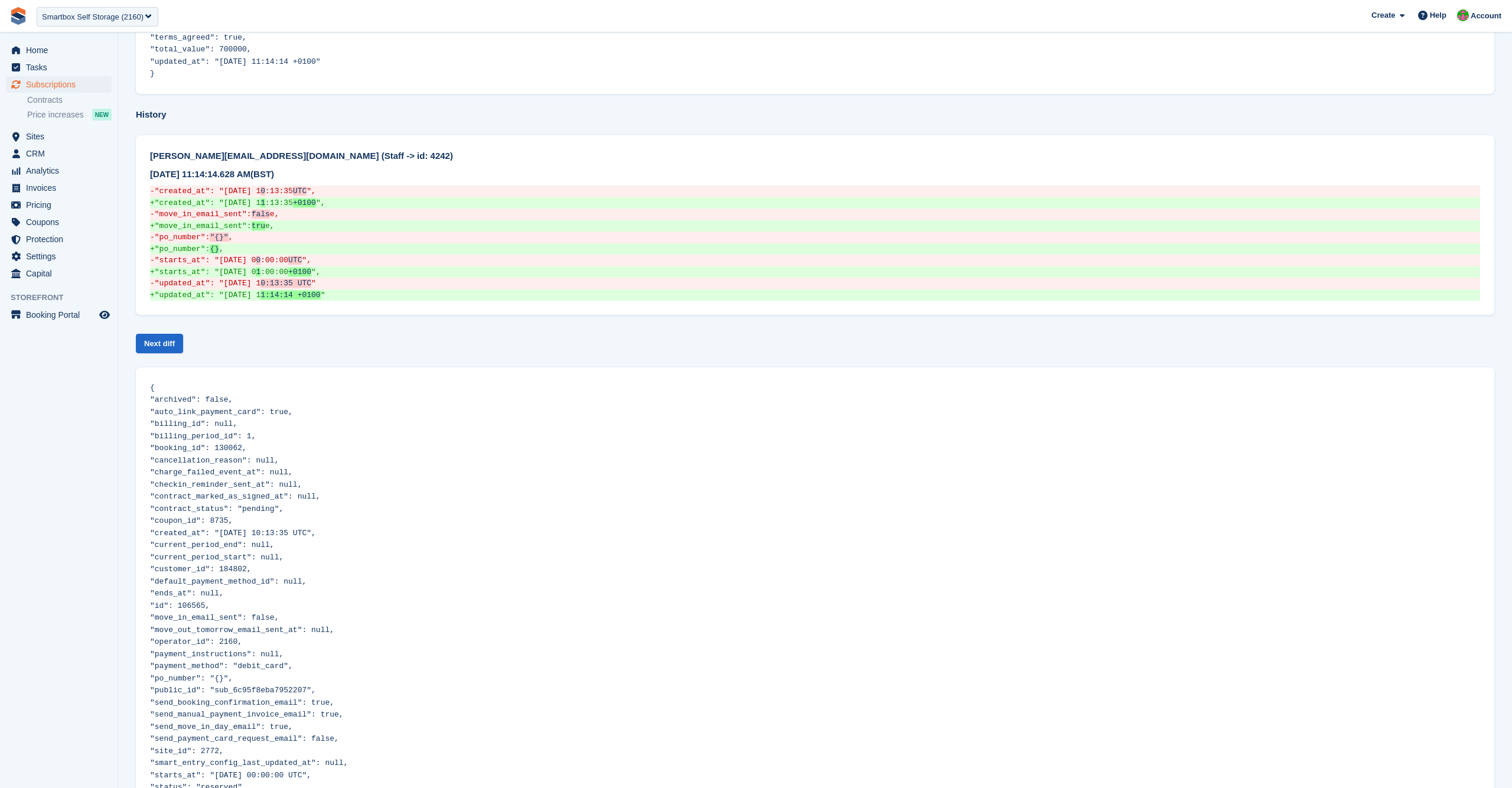
scroll to position [648, 0]
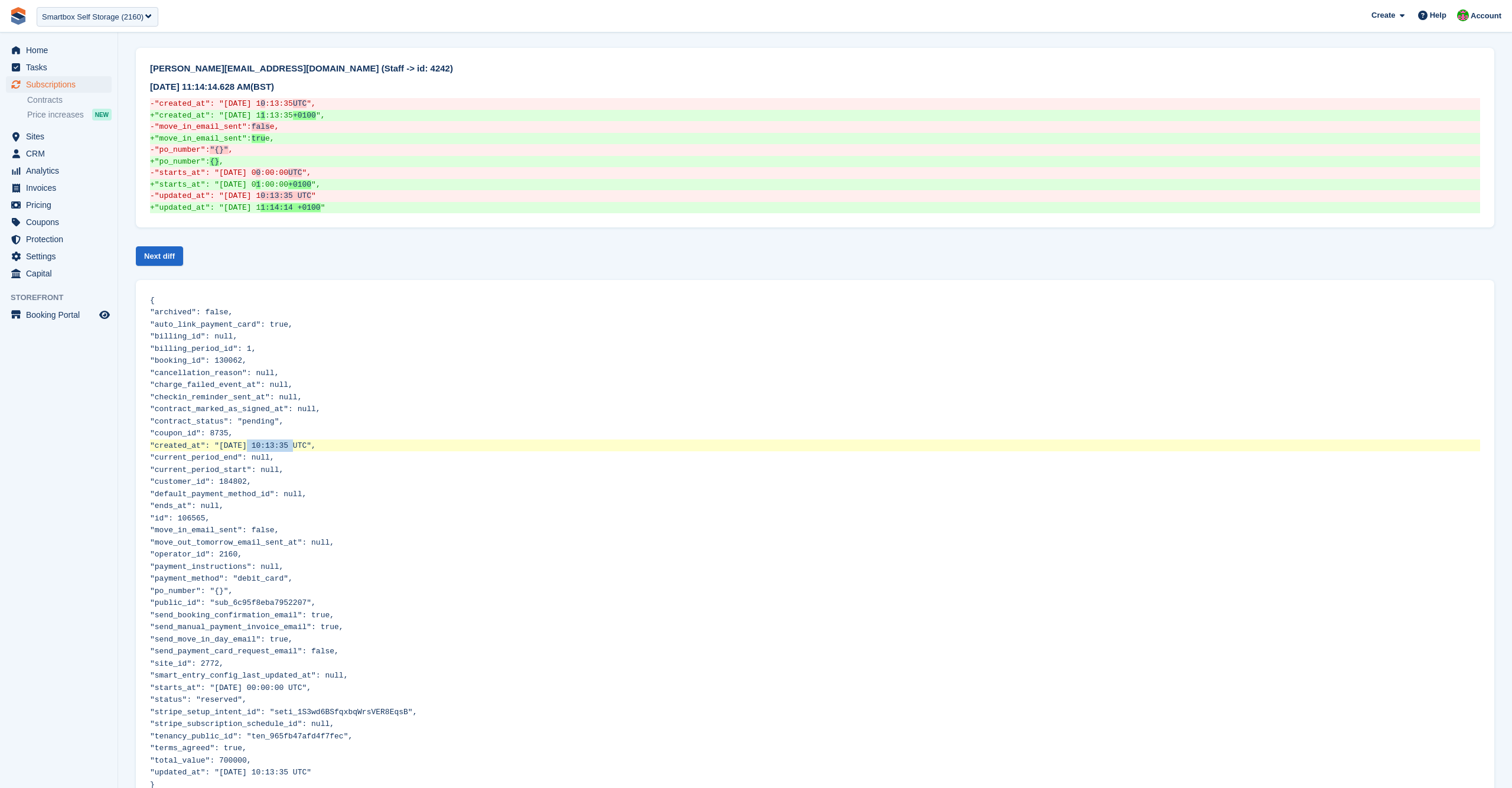
drag, startPoint x: 249, startPoint y: 411, endPoint x: 291, endPoint y: 414, distance: 42.1
click at [291, 441] on span ""created_at": "2025-09-05 10:13:35 UTC"," at bounding box center [233, 446] width 166 height 9
click at [299, 441] on span ""created_at": "2025-09-05 10:13:35 UTC"," at bounding box center [233, 446] width 166 height 9
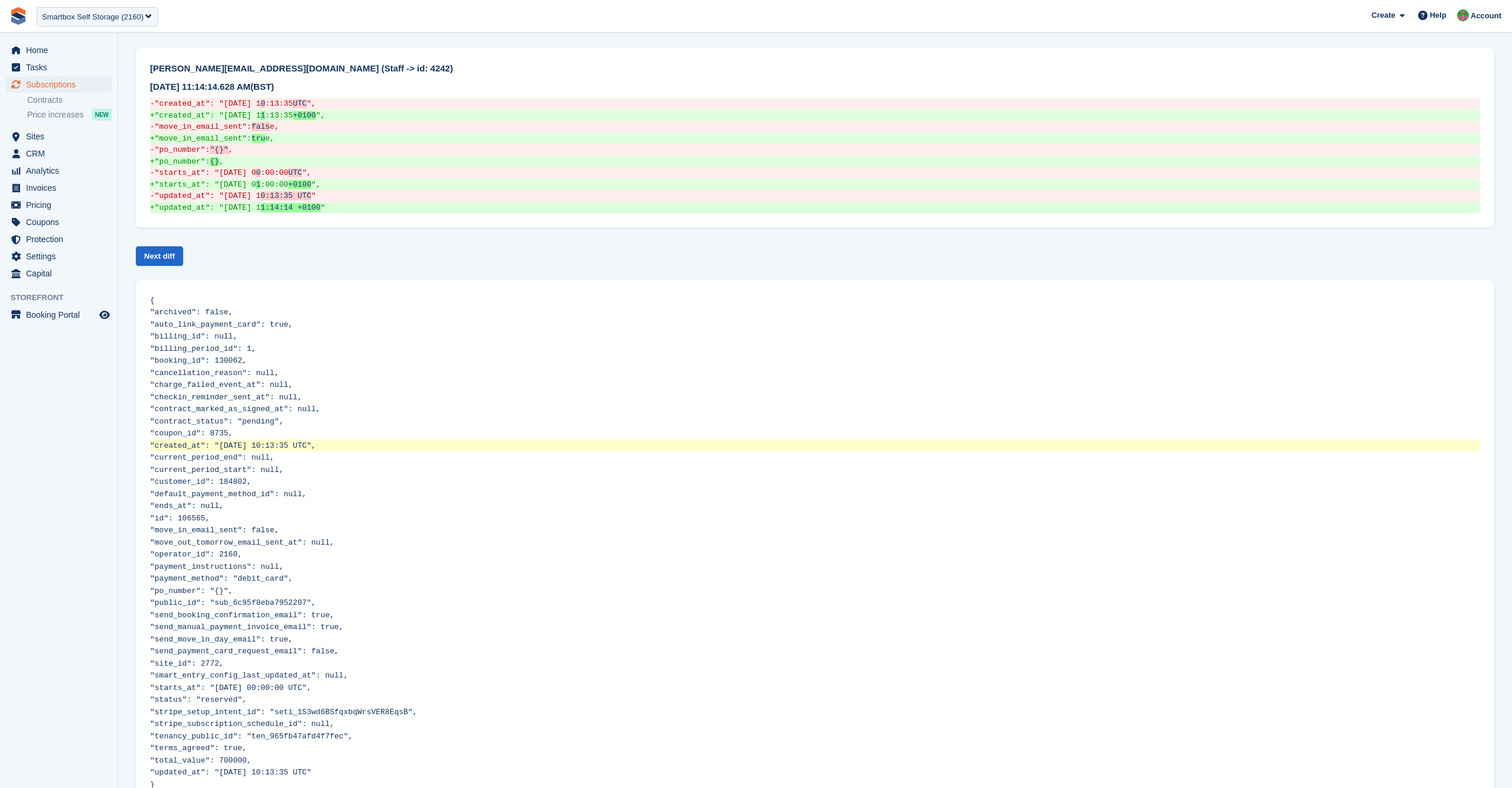
click at [316, 441] on span ""created_at": "2025-09-05 10:13:35 UTC"," at bounding box center [233, 446] width 166 height 9
drag, startPoint x: 281, startPoint y: 411, endPoint x: 310, endPoint y: 411, distance: 29.0
click at [310, 441] on span ""created_at": "2025-09-05 10:13:35 UTC"," at bounding box center [233, 446] width 166 height 9
click at [316, 441] on span ""created_at": "2025-09-05 10:13:35 UTC"," at bounding box center [233, 446] width 166 height 9
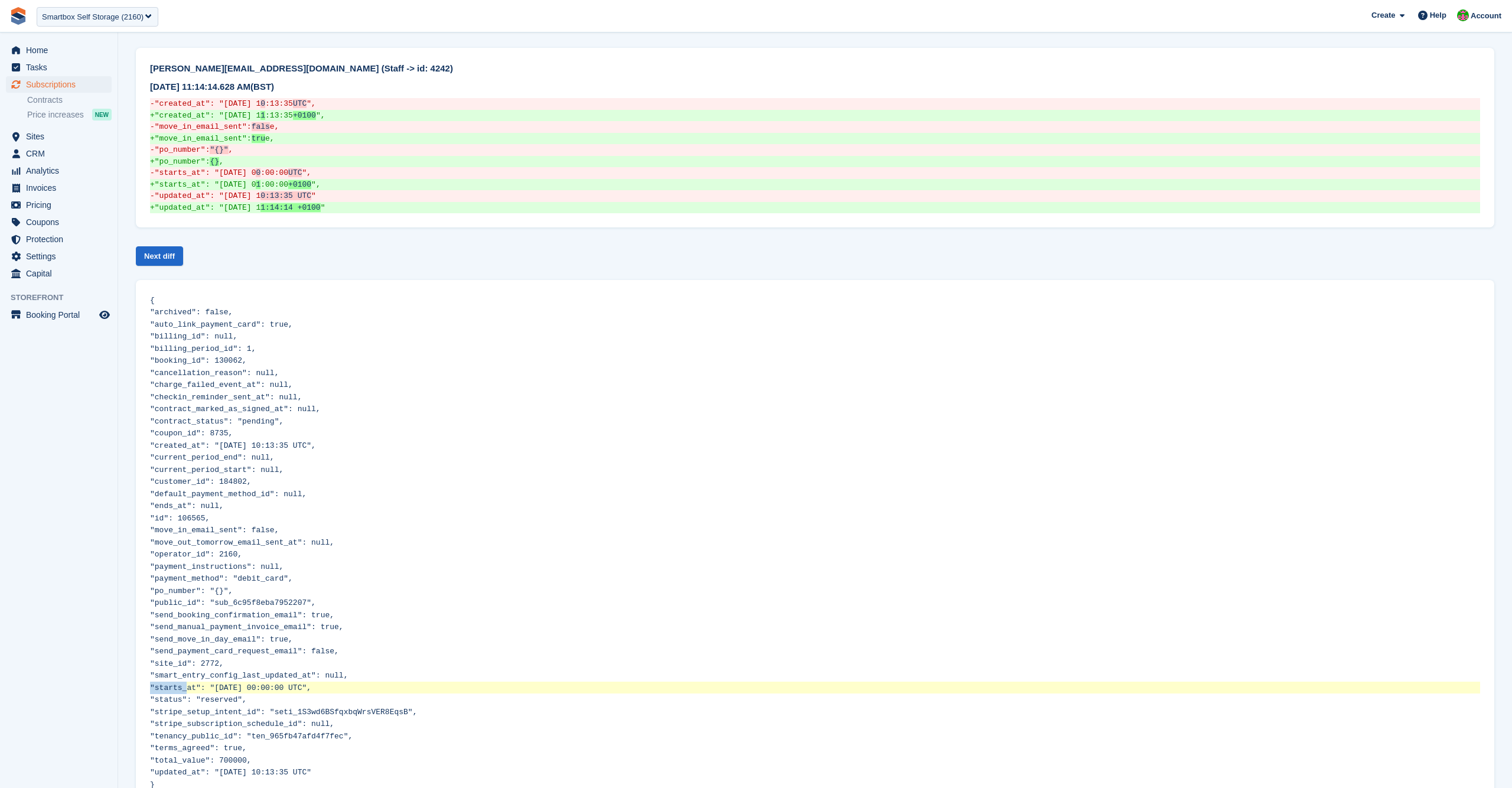
drag, startPoint x: 201, startPoint y: 641, endPoint x: 287, endPoint y: 641, distance: 86.0
click at [287, 683] on span ""starts_at": "2025-09-05 00:00:00 UTC"," at bounding box center [231, 688] width 161 height 9
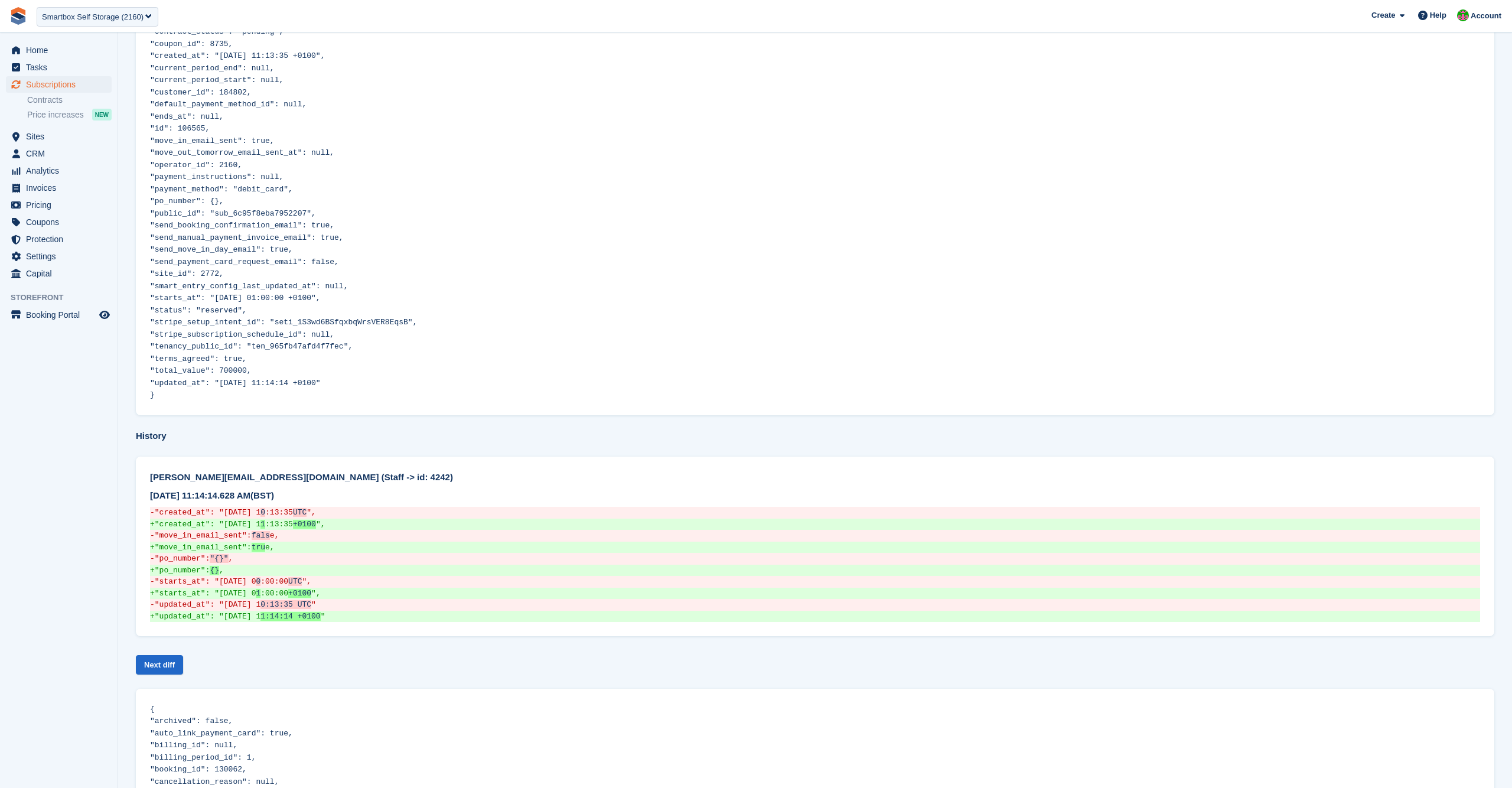
scroll to position [247, 0]
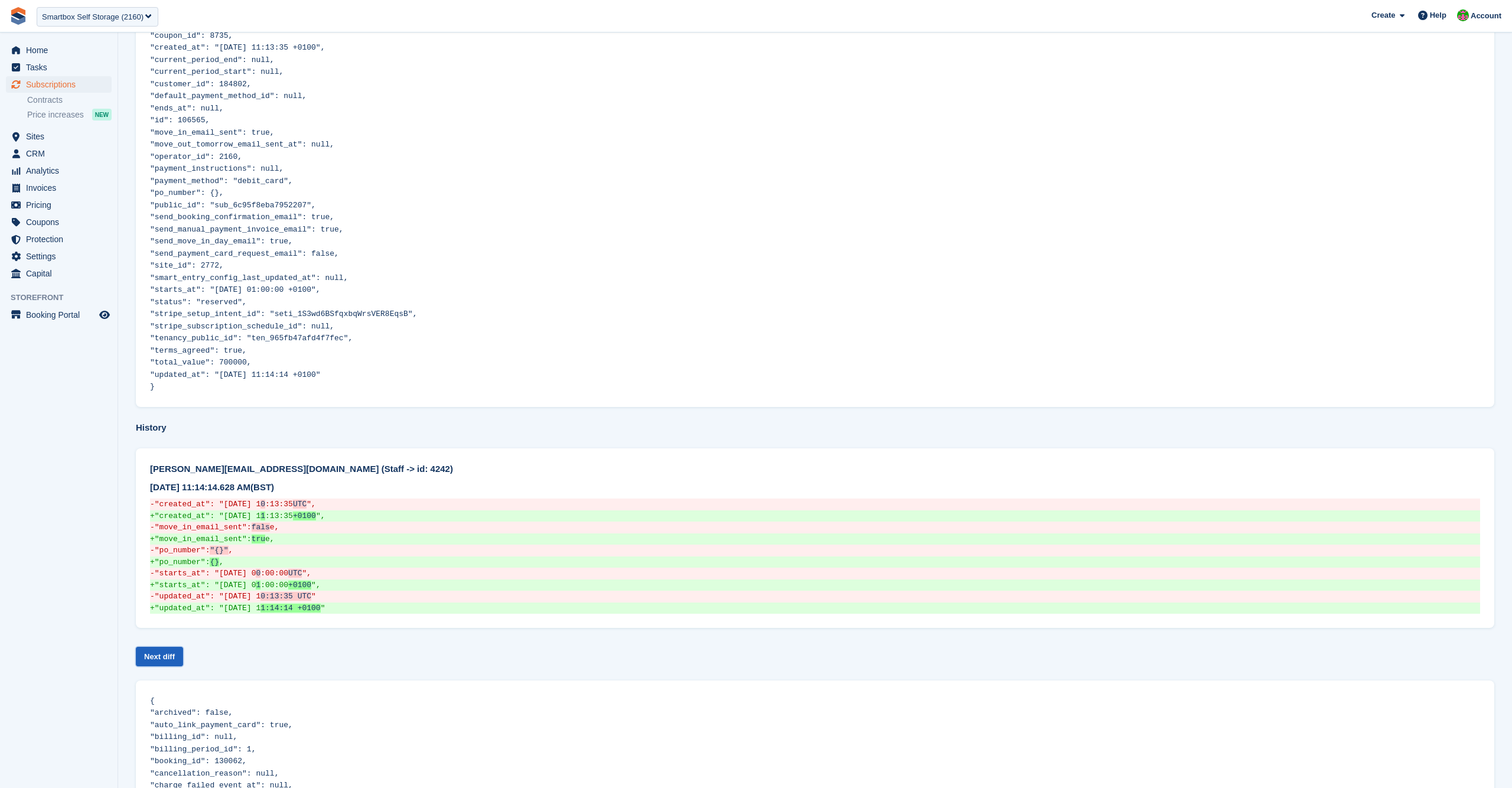
click at [169, 647] on link "Next diff" at bounding box center [159, 657] width 47 height 20
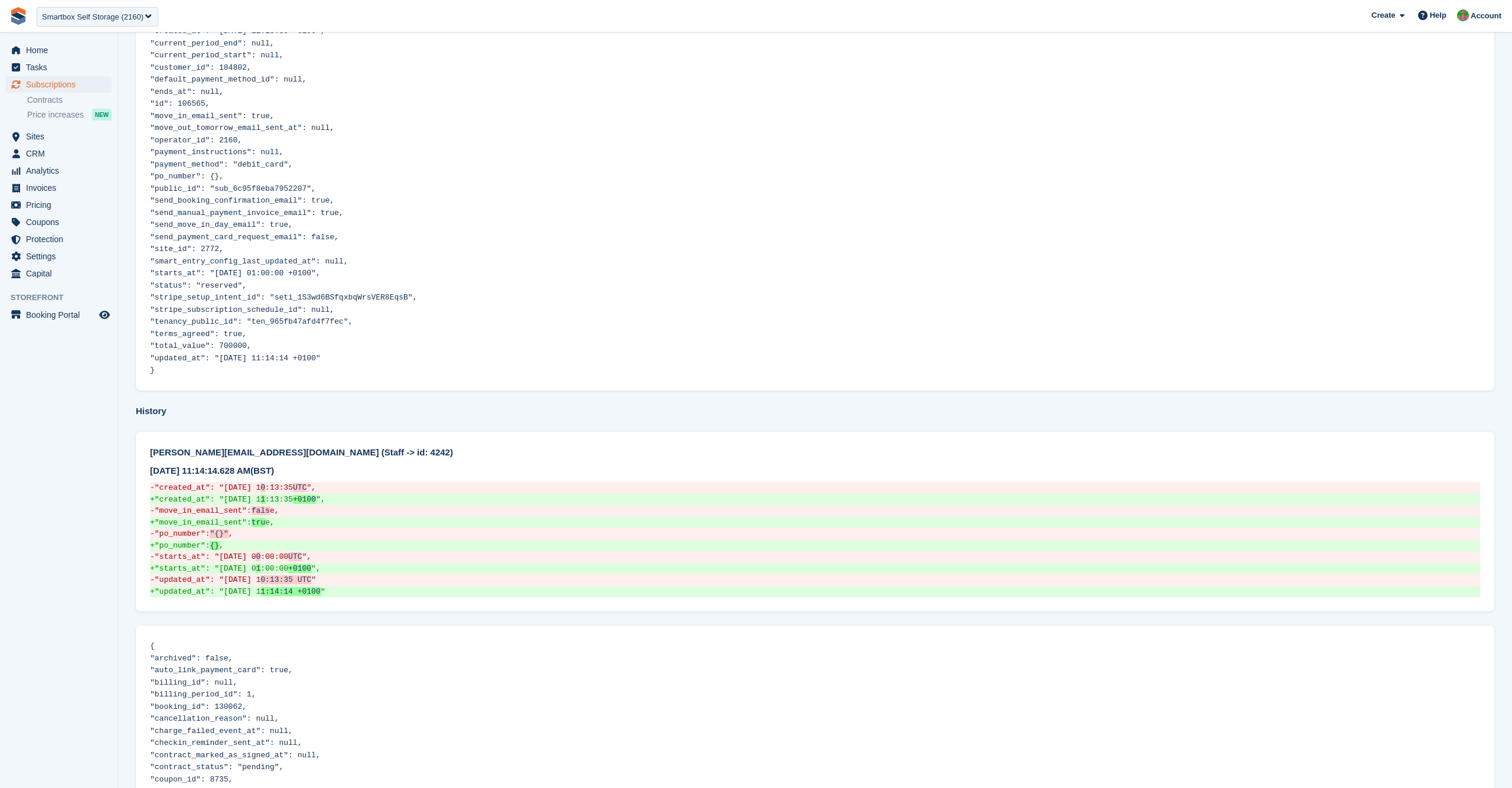
scroll to position [22, 0]
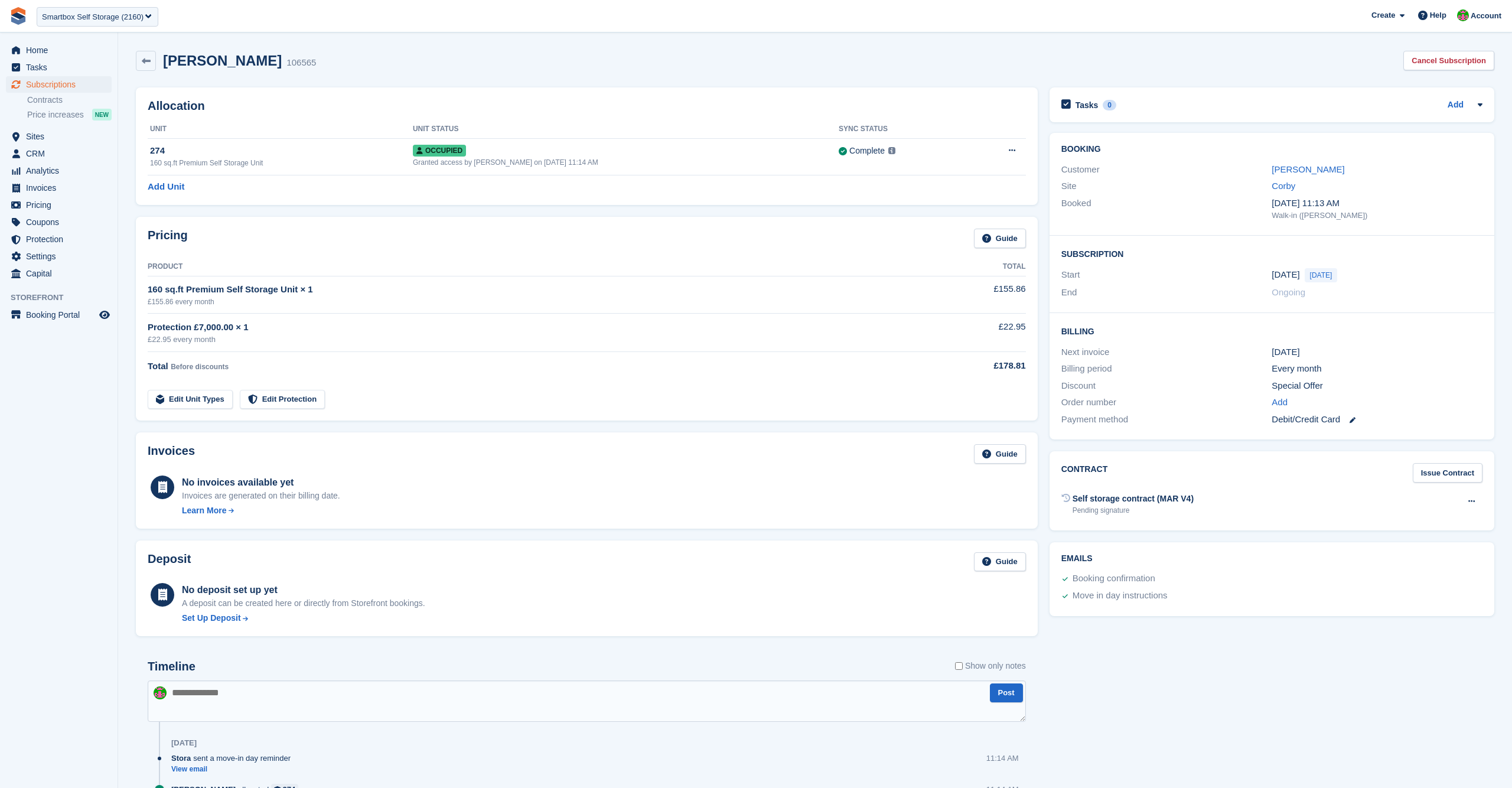
click at [1098, 45] on div "[PERSON_NAME] 106565 Cancel Subscription" at bounding box center [814, 63] width 1370 height 36
click at [1305, 172] on link "[PERSON_NAME]" at bounding box center [1308, 169] width 73 height 10
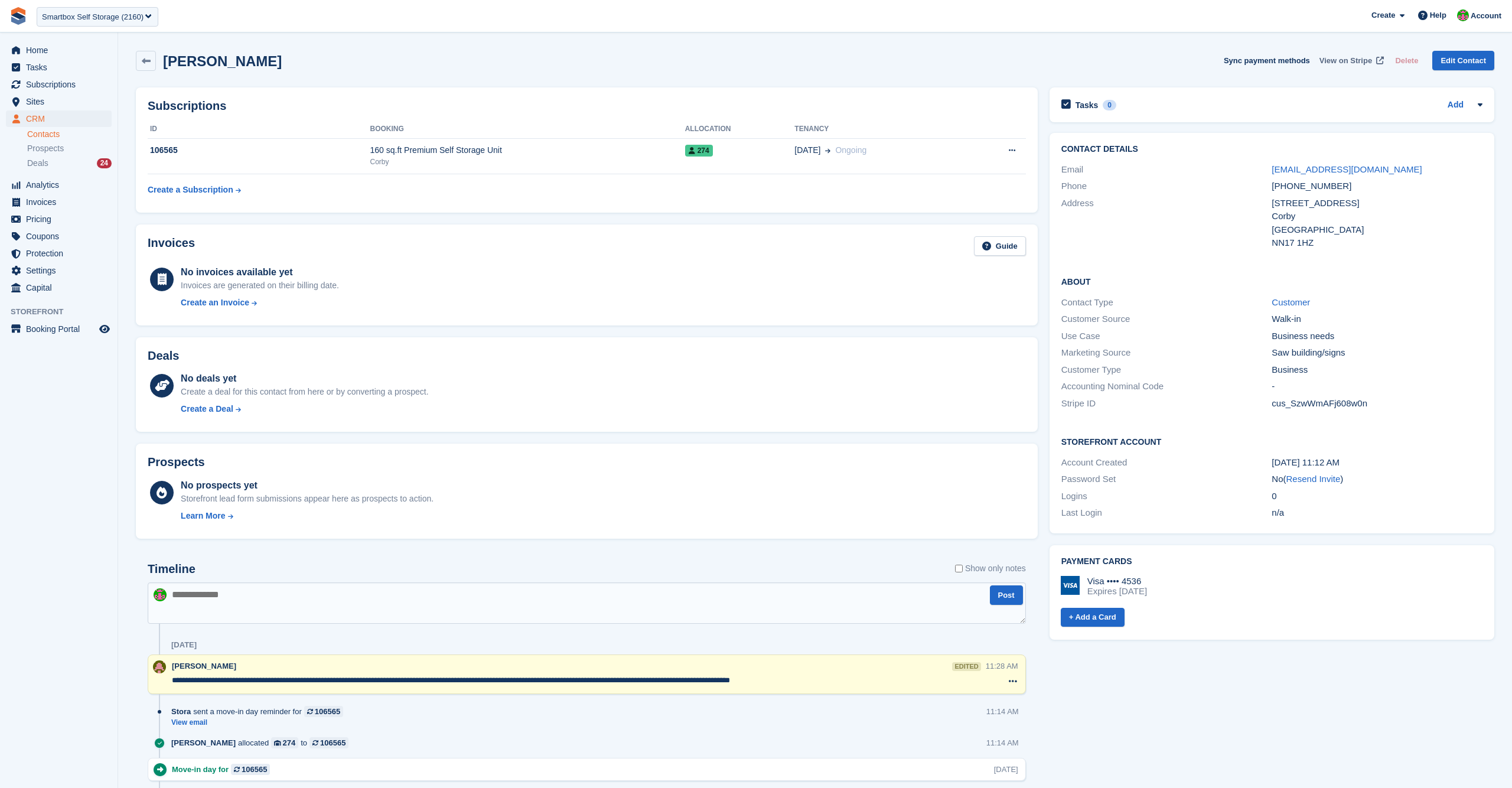
click at [1366, 60] on span "View on Stripe" at bounding box center [1345, 61] width 52 height 12
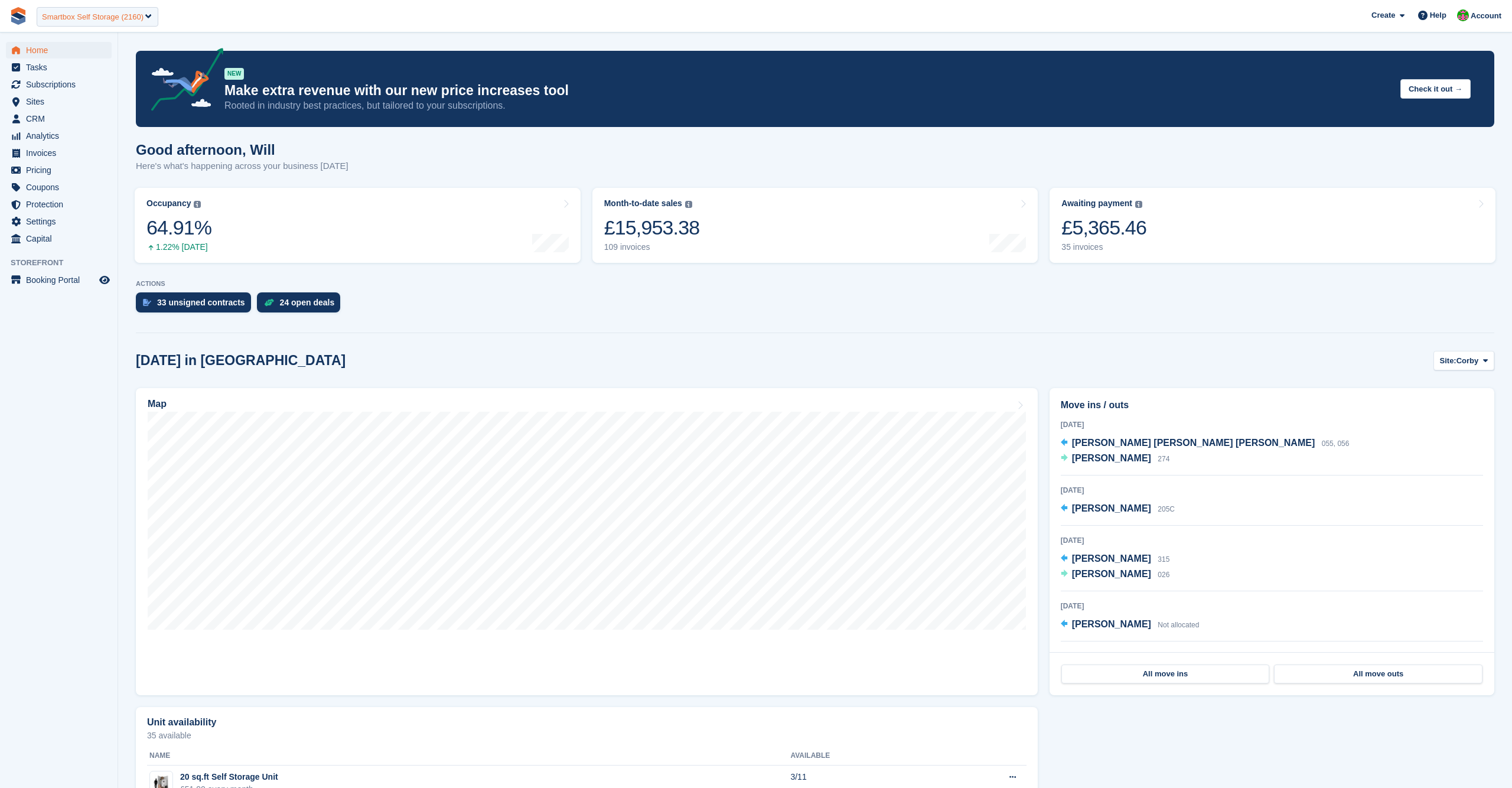
click at [99, 16] on div "Smartbox Self Storage (2160)" at bounding box center [93, 17] width 102 height 12
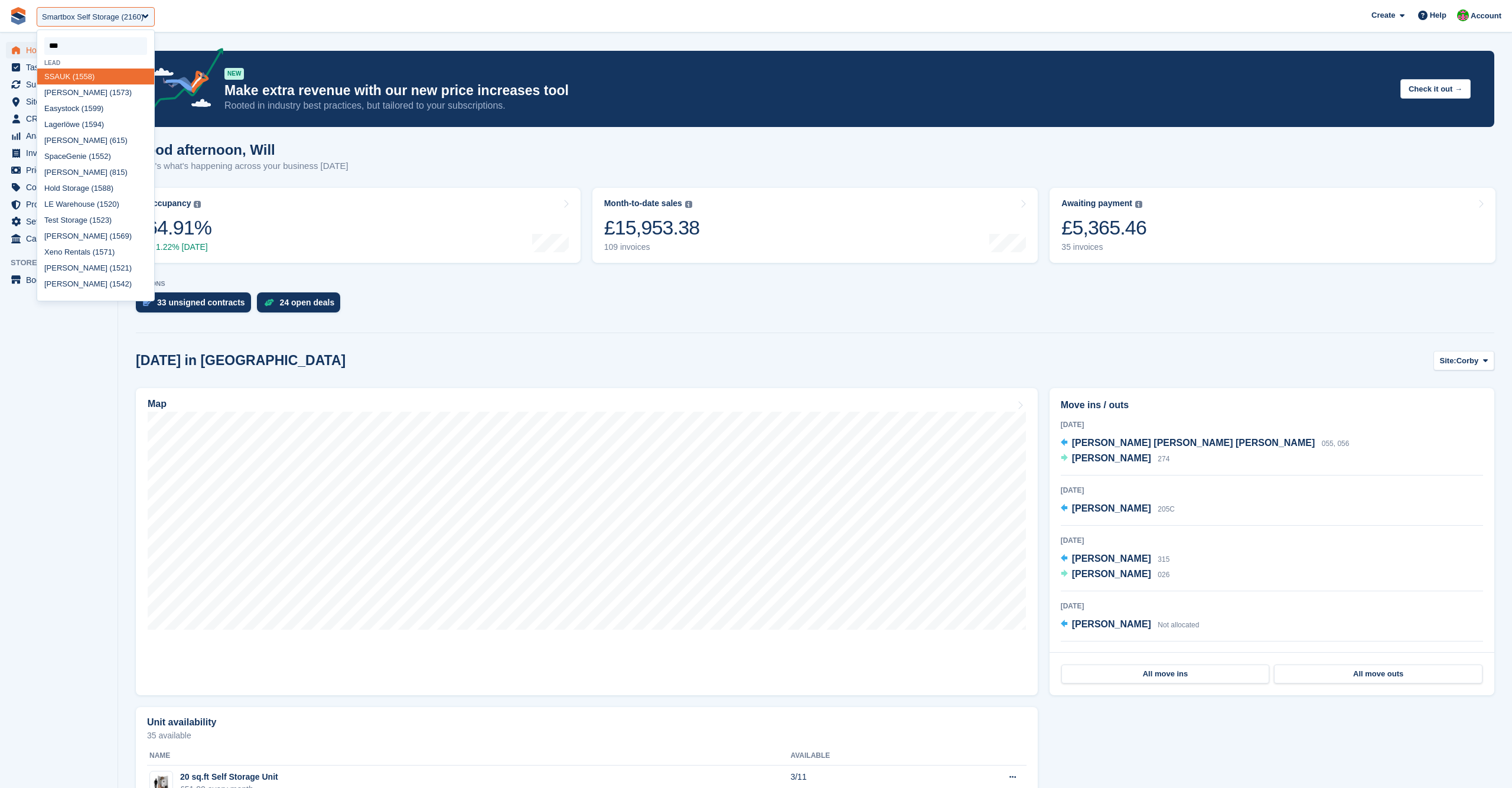
type input "****"
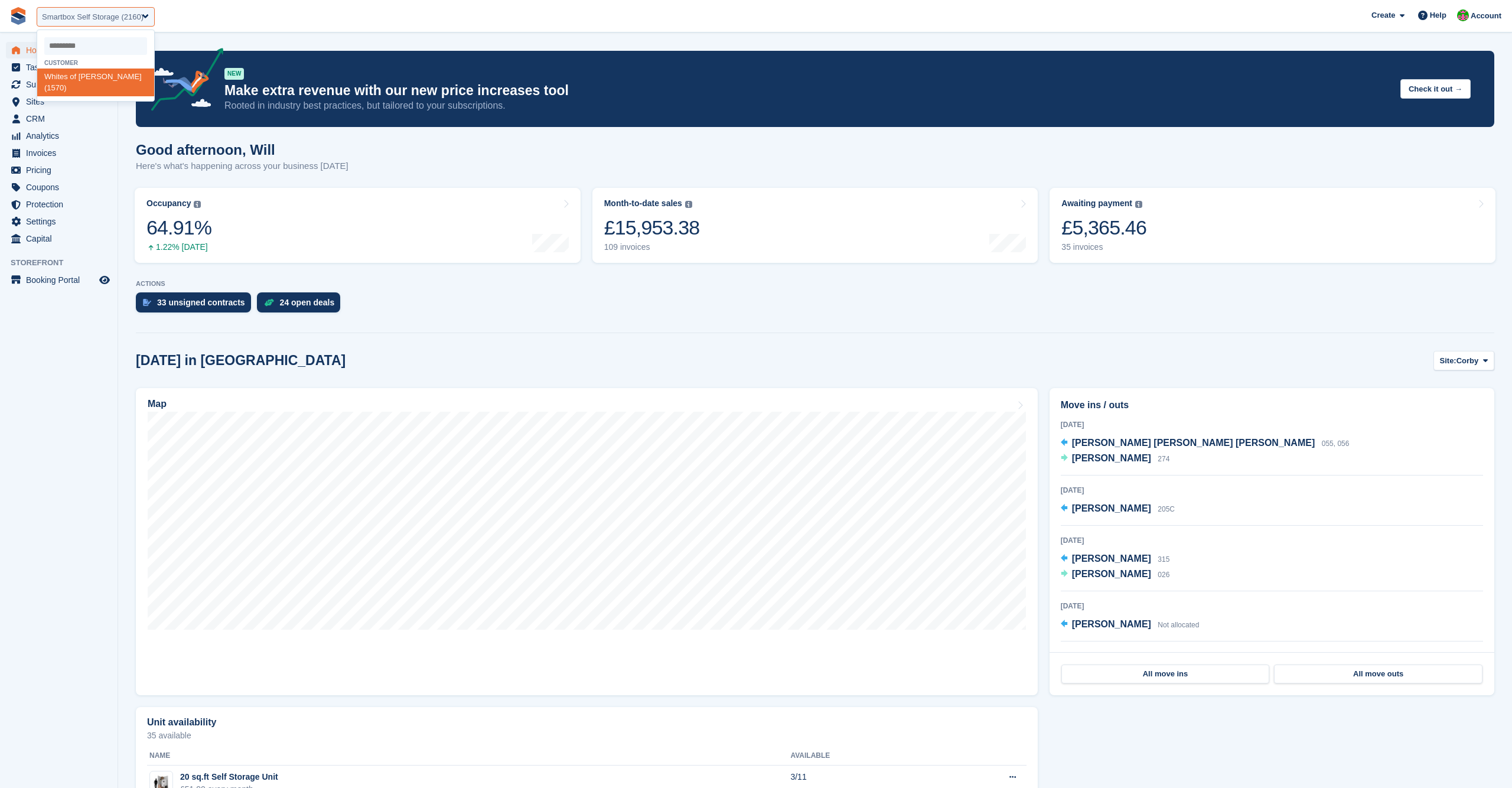
select select "****"
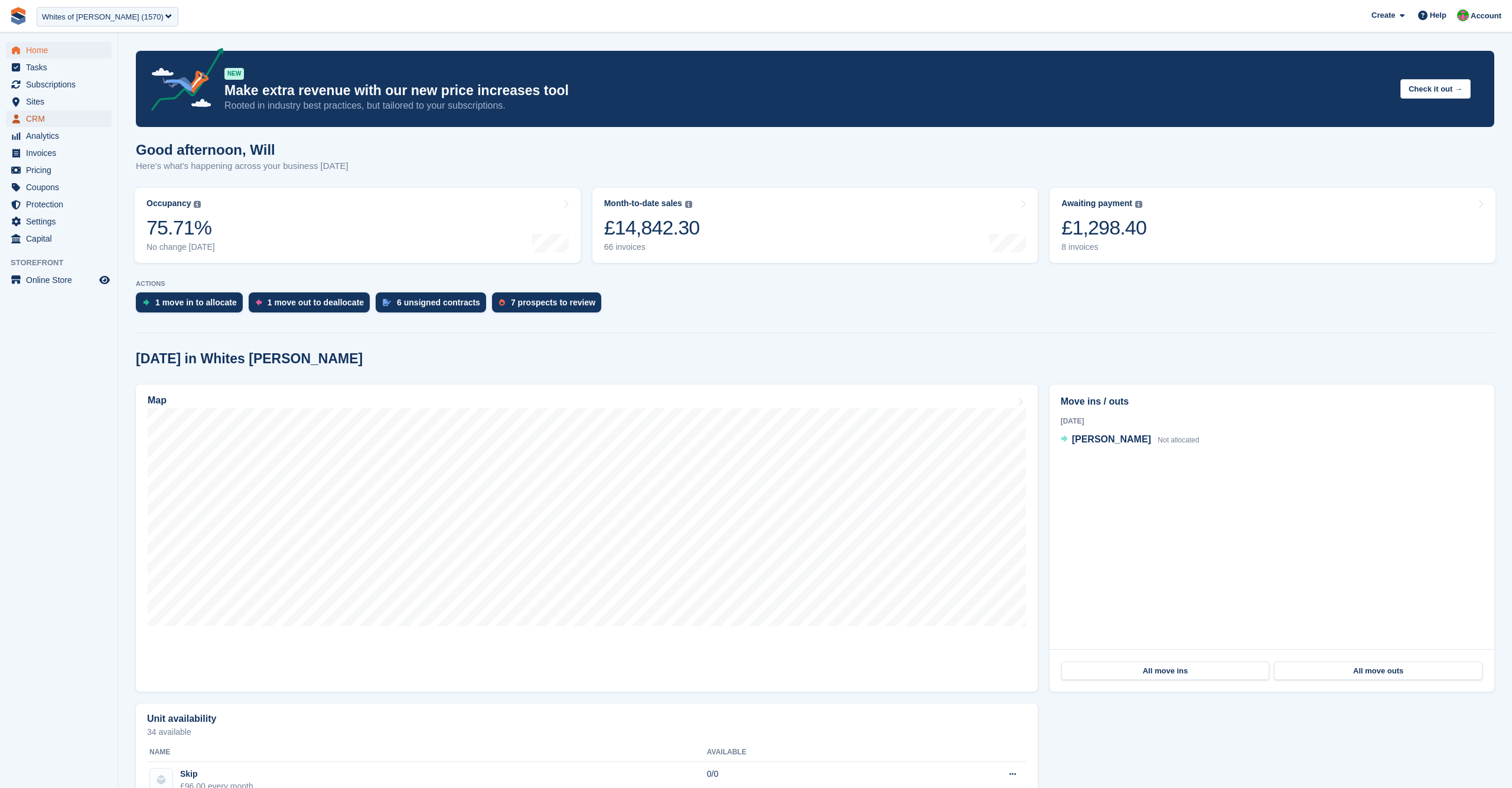
click at [39, 120] on span "CRM" at bounding box center [61, 118] width 71 height 17
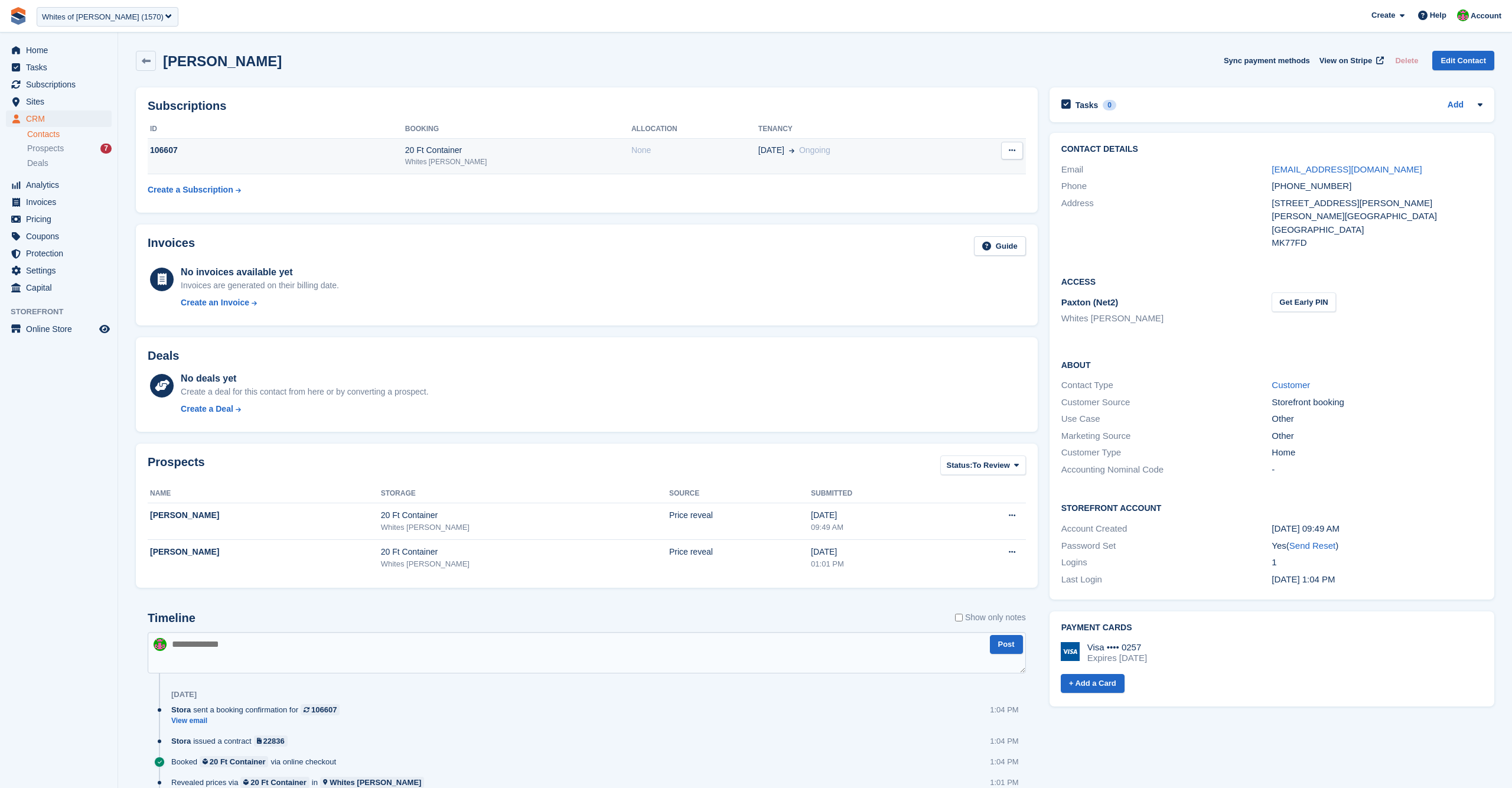
click at [366, 156] on div "106607" at bounding box center [276, 150] width 257 height 12
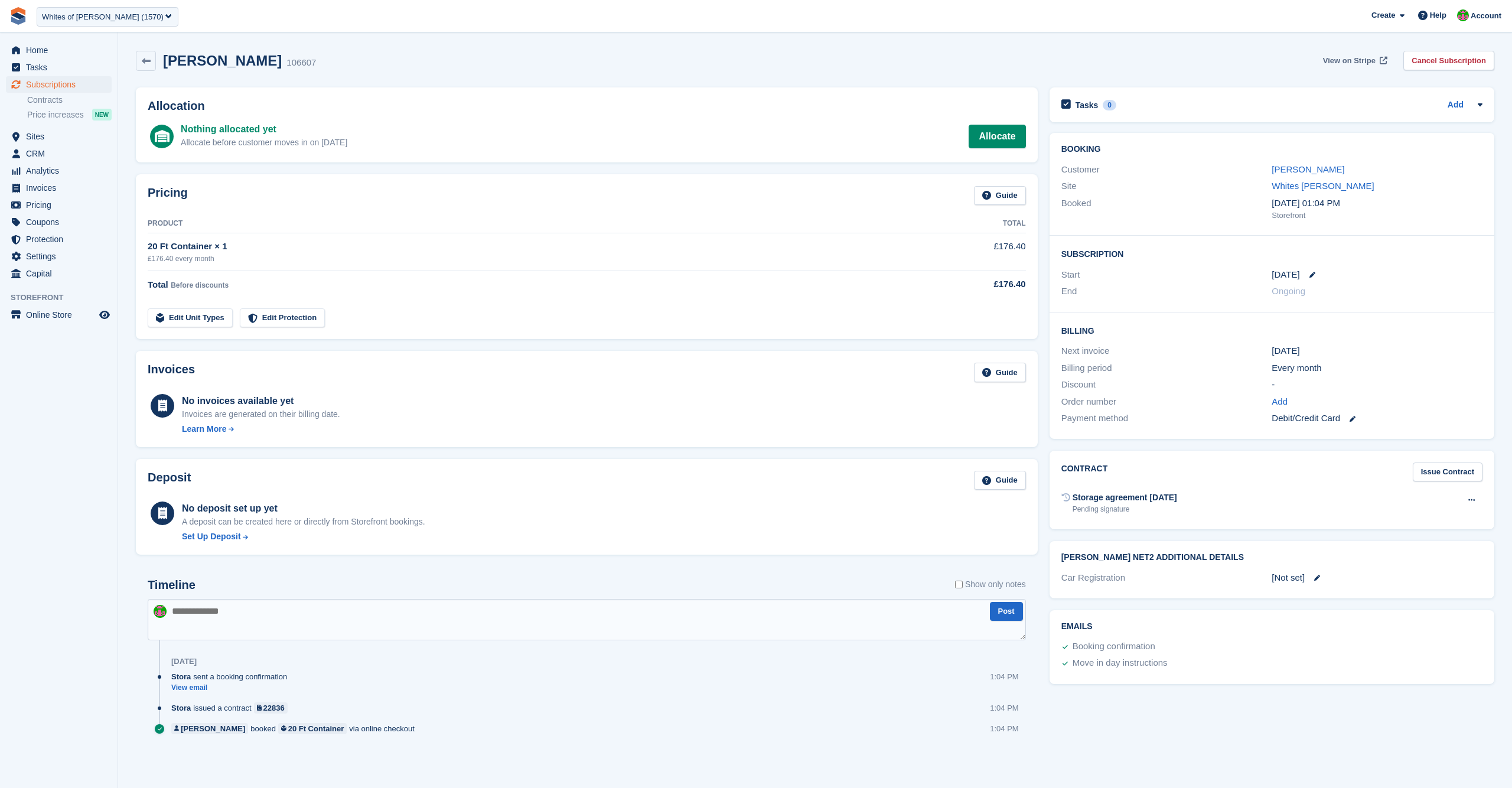
click at [1350, 59] on span "View on Stripe" at bounding box center [1349, 61] width 52 height 12
drag, startPoint x: 1245, startPoint y: 68, endPoint x: 1255, endPoint y: 67, distance: 10.0
click at [1250, 67] on div "Nathanael Mann 106607 View on Stripe Cancel Subscription" at bounding box center [814, 61] width 1358 height 20
click at [963, 60] on div "Nathanael Mann 106607 View on Stripe Cancel Subscription" at bounding box center [814, 61] width 1358 height 20
click at [1293, 172] on link "Nathanael Mann" at bounding box center [1308, 169] width 73 height 10
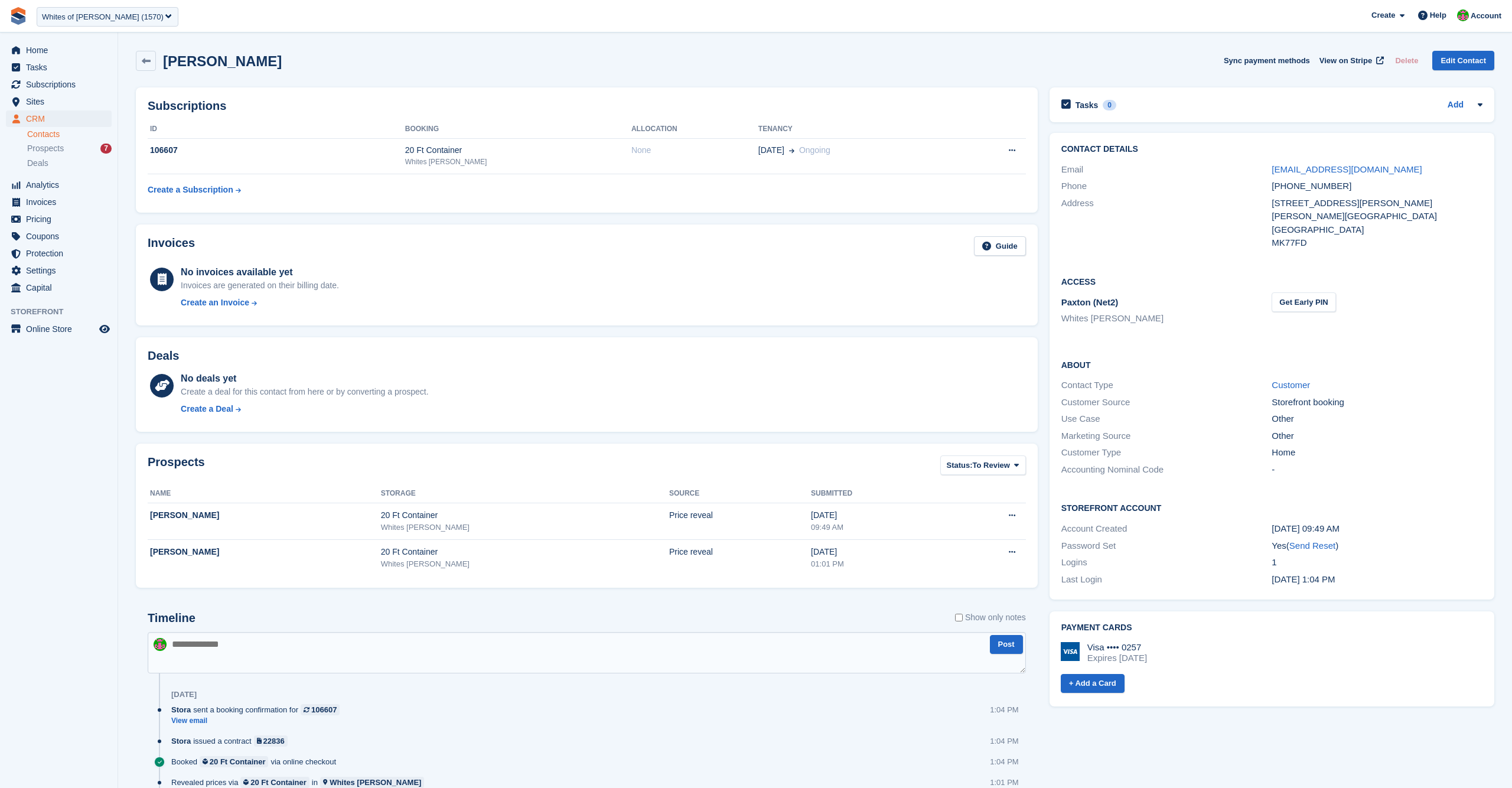
click at [1358, 71] on div "Sync payment methods View on Stripe Delete Edit Contact" at bounding box center [1359, 63] width 270 height 24
click at [1356, 61] on span "View on Stripe" at bounding box center [1345, 61] width 52 height 12
click at [1107, 58] on div "Nathanael Mann Sync payment methods View on Stripe Delete Edit Contact" at bounding box center [814, 61] width 1358 height 20
click at [735, 60] on div "Nathanael Mann Sync payment methods View on Stripe Delete Edit Contact" at bounding box center [814, 61] width 1358 height 20
click at [672, 61] on div "Nathanael Mann Sync payment methods View on Stripe Delete Edit Contact" at bounding box center [814, 61] width 1358 height 20
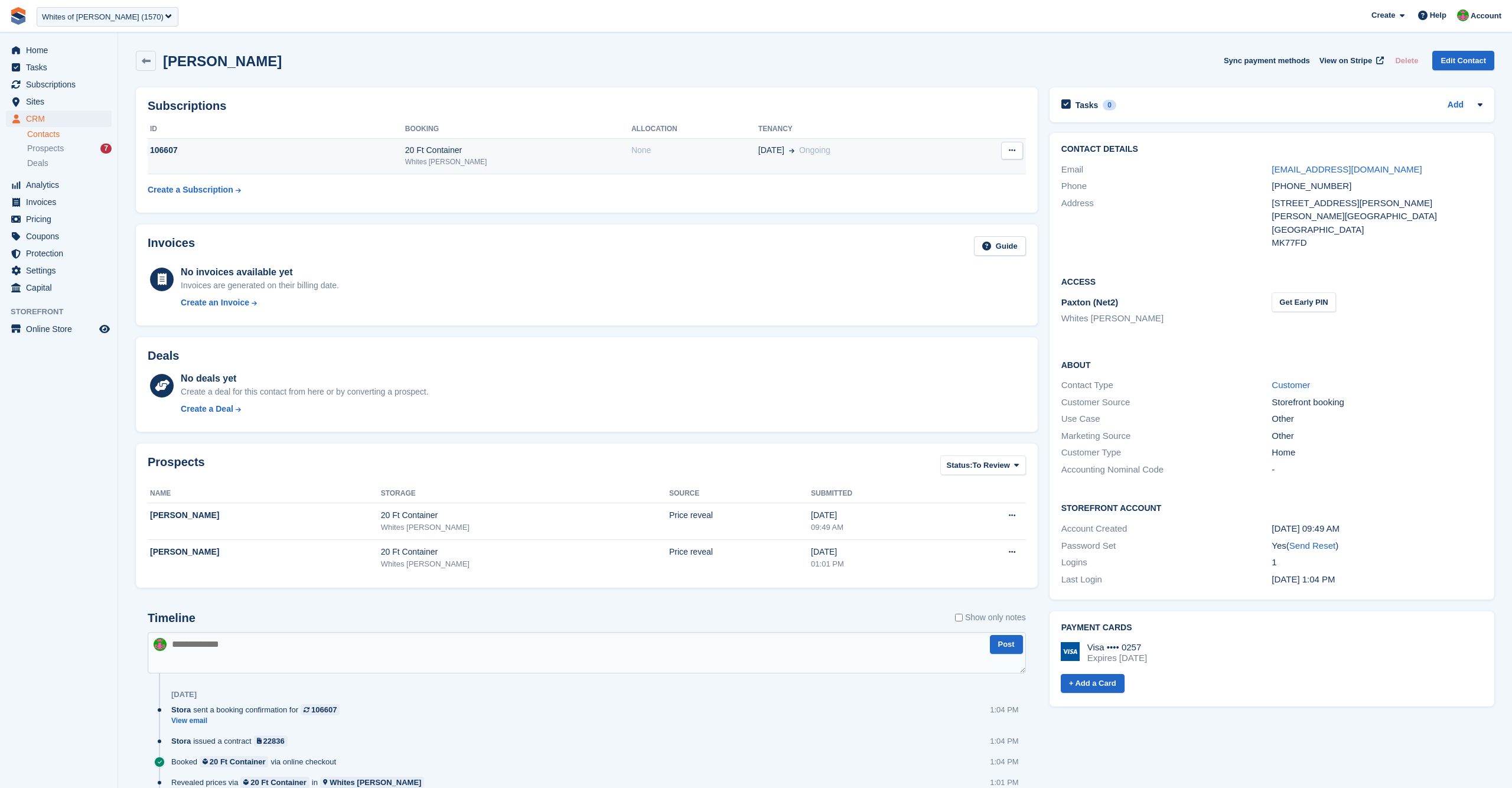
click at [326, 163] on td "106607" at bounding box center [276, 156] width 257 height 36
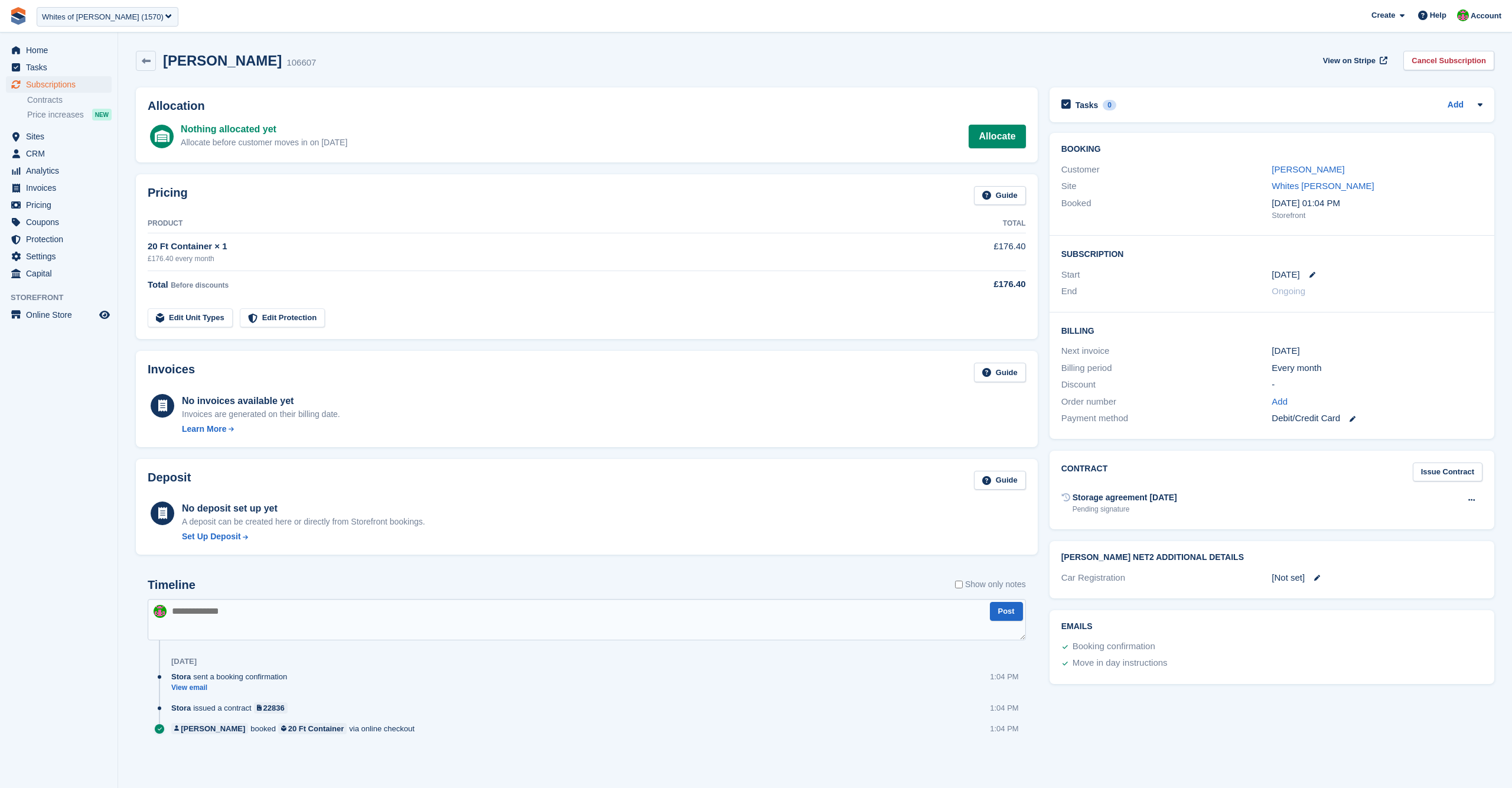
click at [710, 55] on div "[PERSON_NAME] 106607 View on Stripe Cancel Subscription" at bounding box center [814, 61] width 1358 height 20
click at [1356, 58] on span "View on Stripe" at bounding box center [1349, 61] width 52 height 12
click at [394, 88] on div "Allocation Nothing allocated yet Allocate before customer moves in on 12 Sep Al…" at bounding box center [587, 125] width 902 height 75
click at [100, 20] on div "Whites of Earls Barton Storage (1570)" at bounding box center [102, 17] width 121 height 12
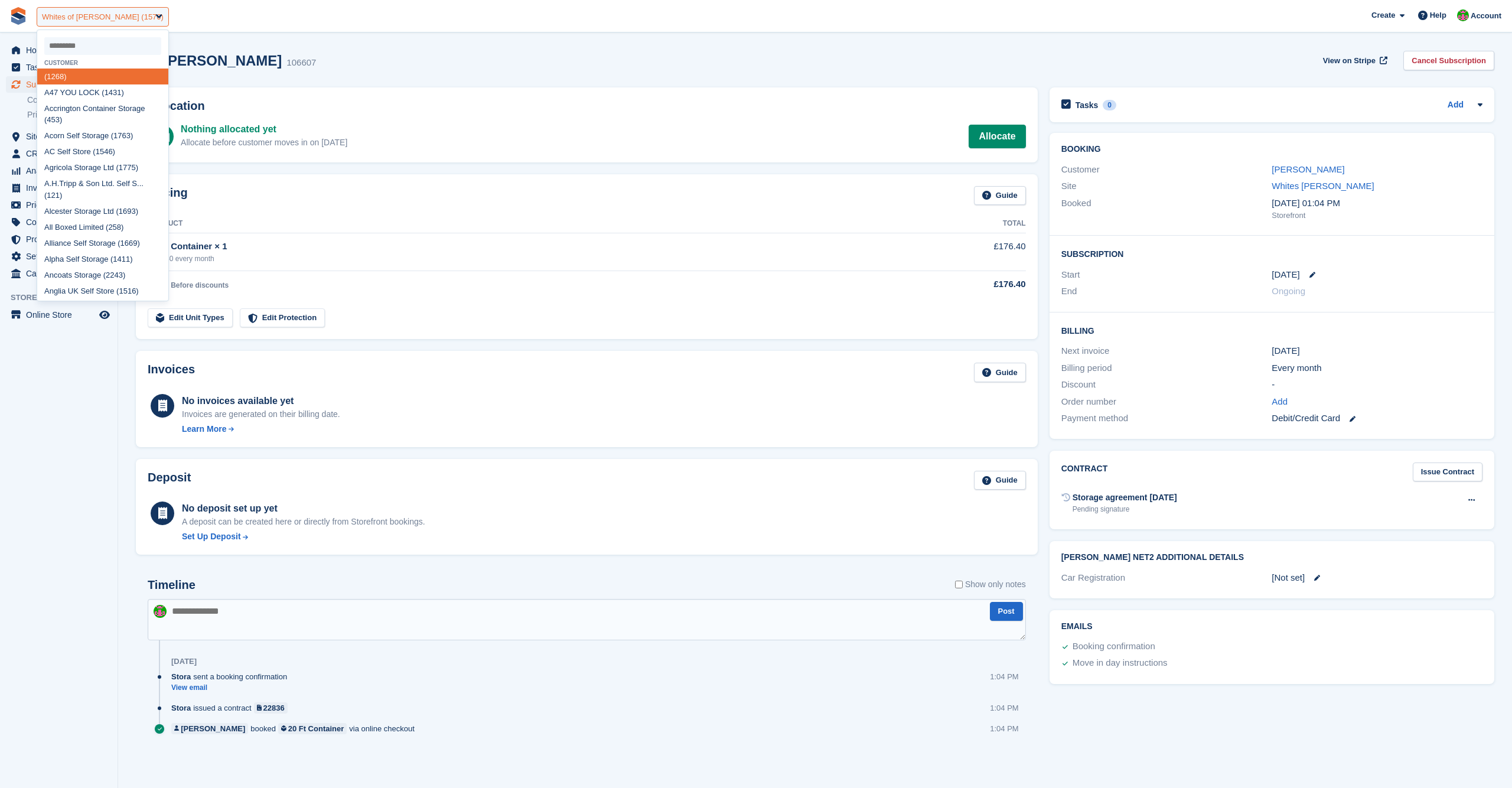
paste input "****"
type input "****"
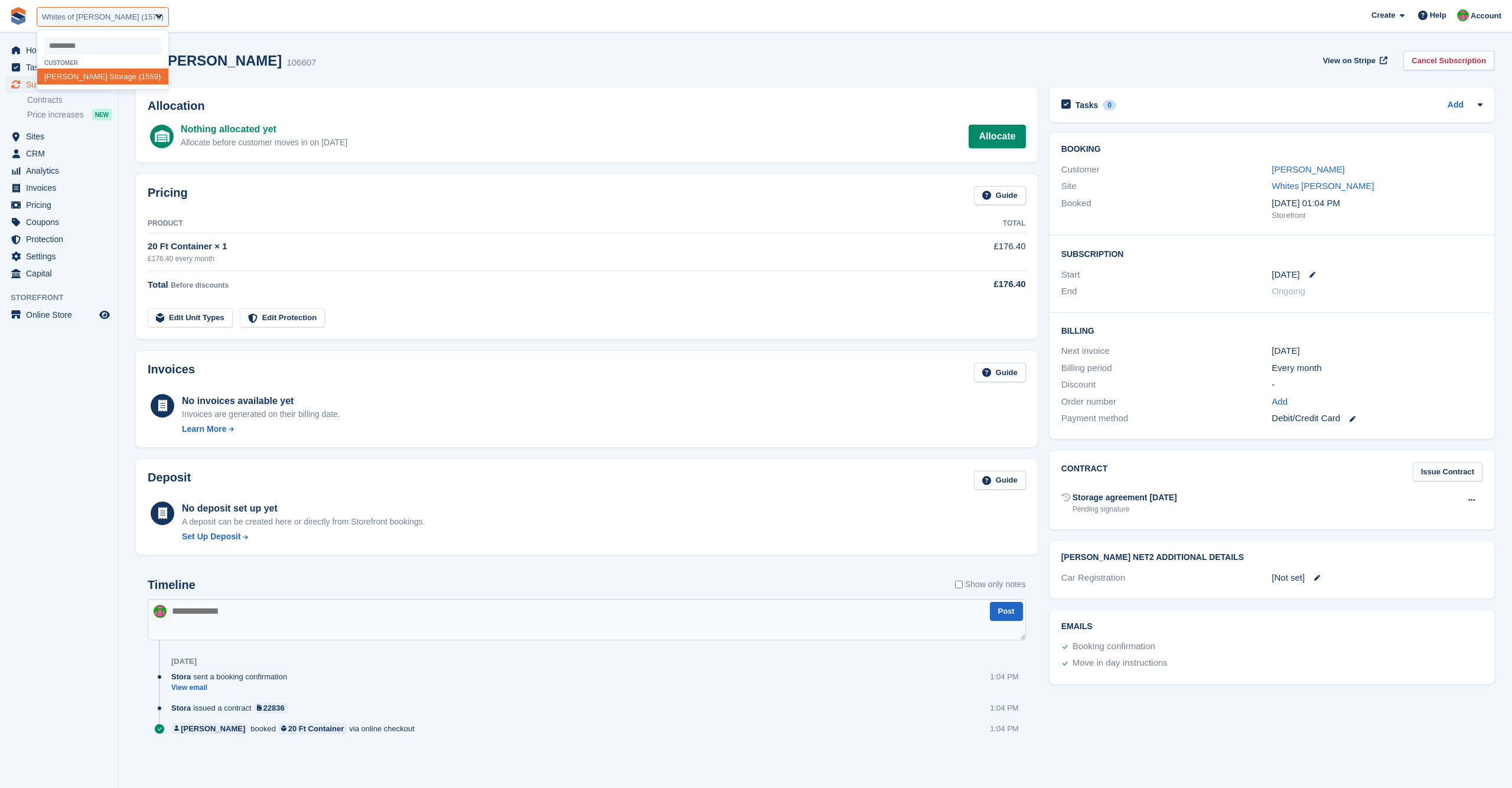
select select "****"
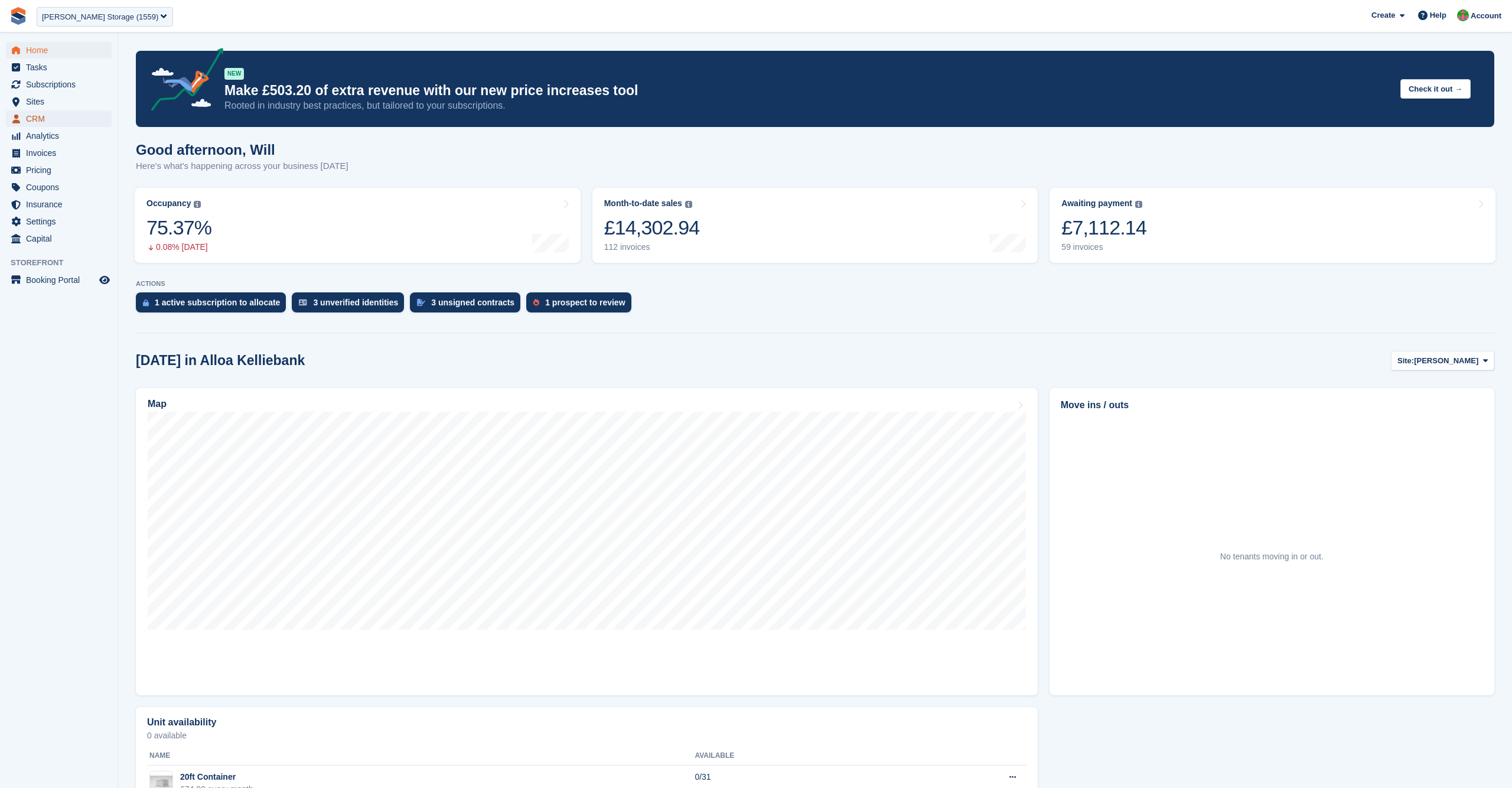
click at [37, 115] on span "CRM" at bounding box center [61, 118] width 71 height 17
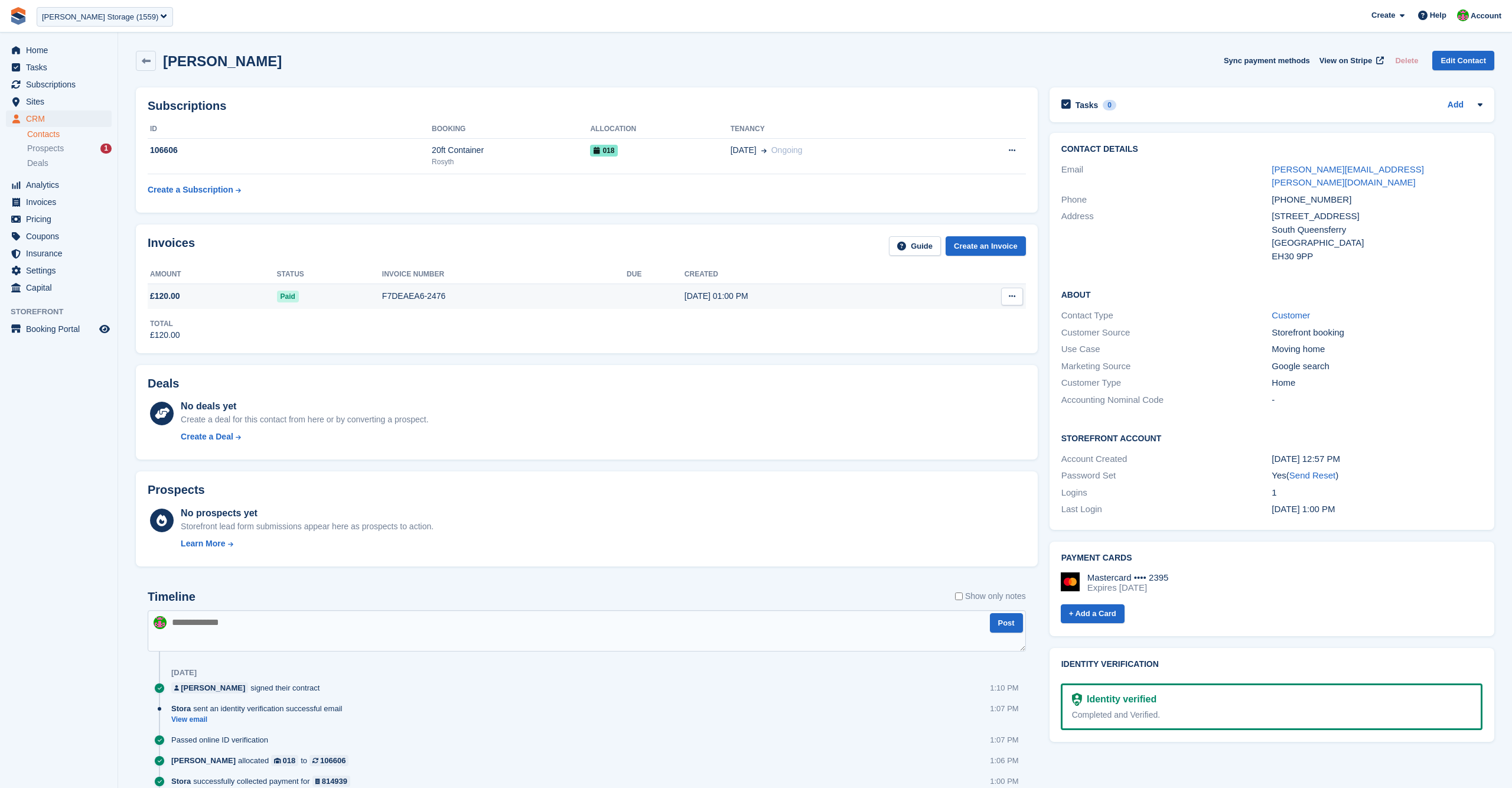
click at [414, 301] on div "F7DEAEA6-2476" at bounding box center [504, 296] width 244 height 12
click at [882, 155] on div "08 Sep Ongoing" at bounding box center [839, 150] width 219 height 12
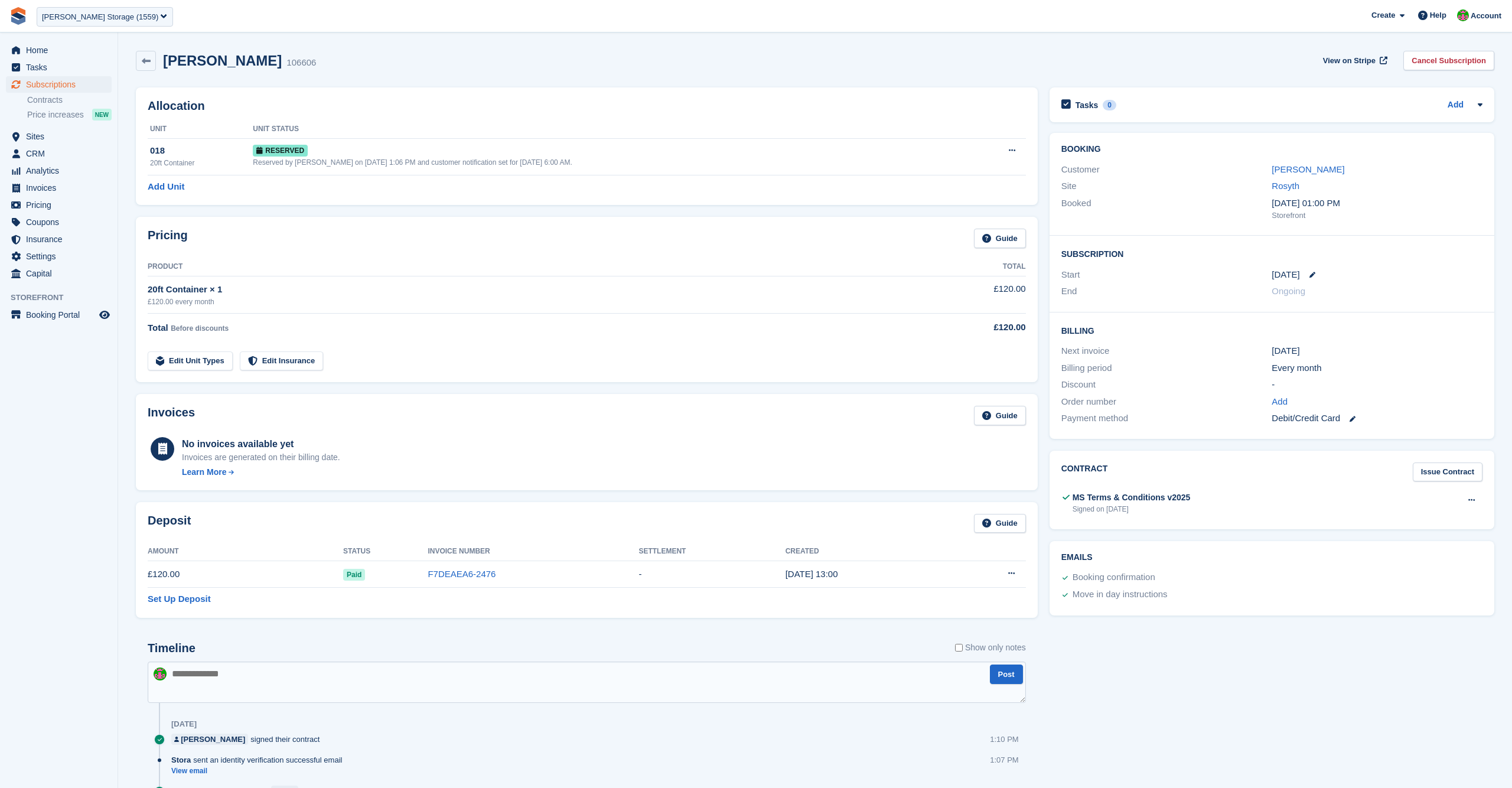
click at [1156, 49] on div "[PERSON_NAME] 106606 View on Stripe Cancel Subscription" at bounding box center [814, 63] width 1370 height 36
click at [1208, 49] on div "Gill Cattanach 106606 View on Stripe Cancel Subscription" at bounding box center [814, 63] width 1370 height 36
click at [1170, 60] on div "Gill Cattanach 106606 View on Stripe Cancel Subscription" at bounding box center [814, 61] width 1358 height 20
click at [1292, 170] on link "[PERSON_NAME]" at bounding box center [1308, 169] width 73 height 10
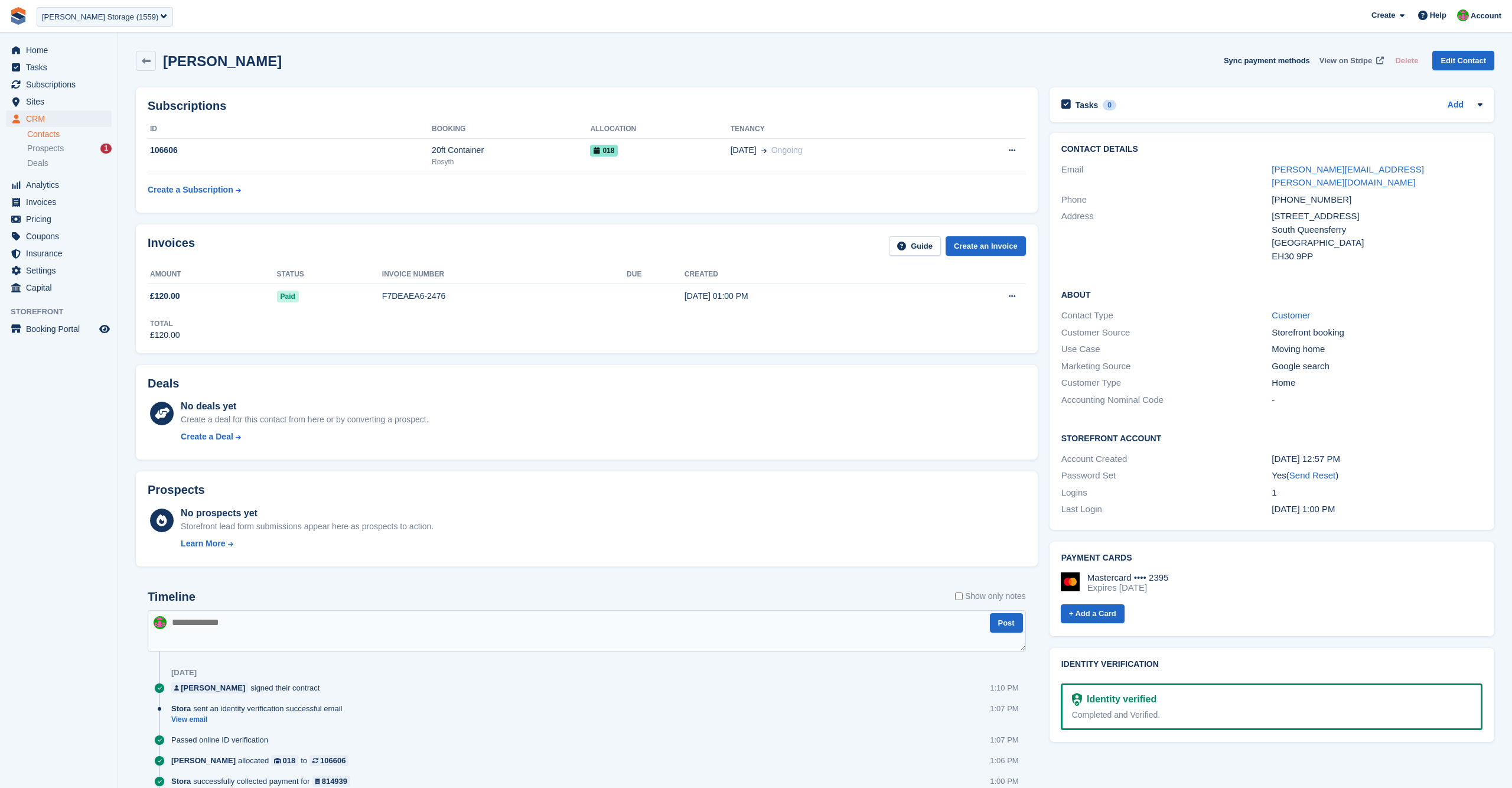
click at [1347, 57] on span "View on Stripe" at bounding box center [1345, 61] width 52 height 12
click at [633, 71] on div "Gill Cattanach Sync payment methods View on Stripe Delete Edit Contact" at bounding box center [814, 63] width 1370 height 36
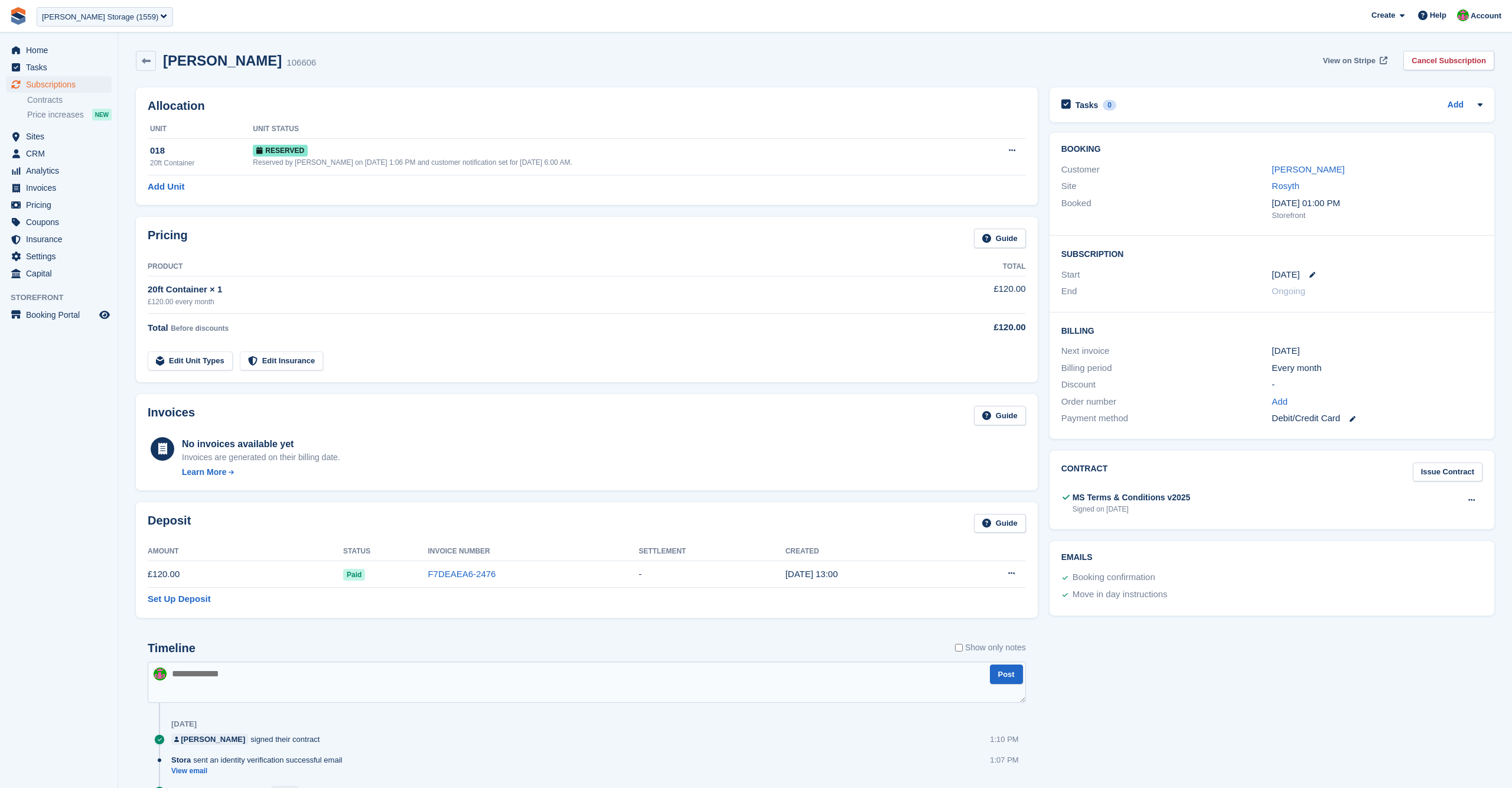
click at [1345, 58] on span "View on Stripe" at bounding box center [1349, 61] width 52 height 12
